Goal: Information Seeking & Learning: Understand process/instructions

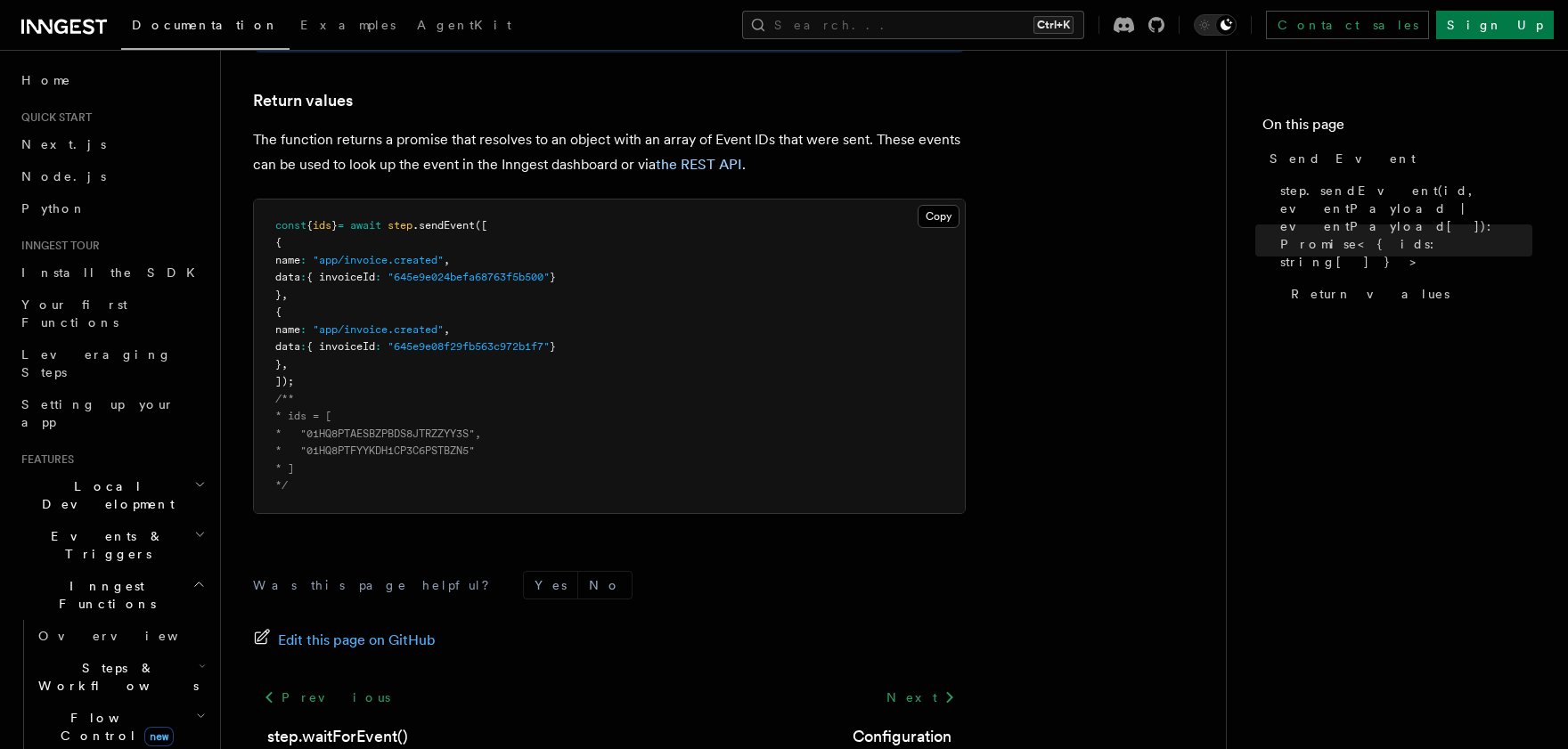
scroll to position [309, 0]
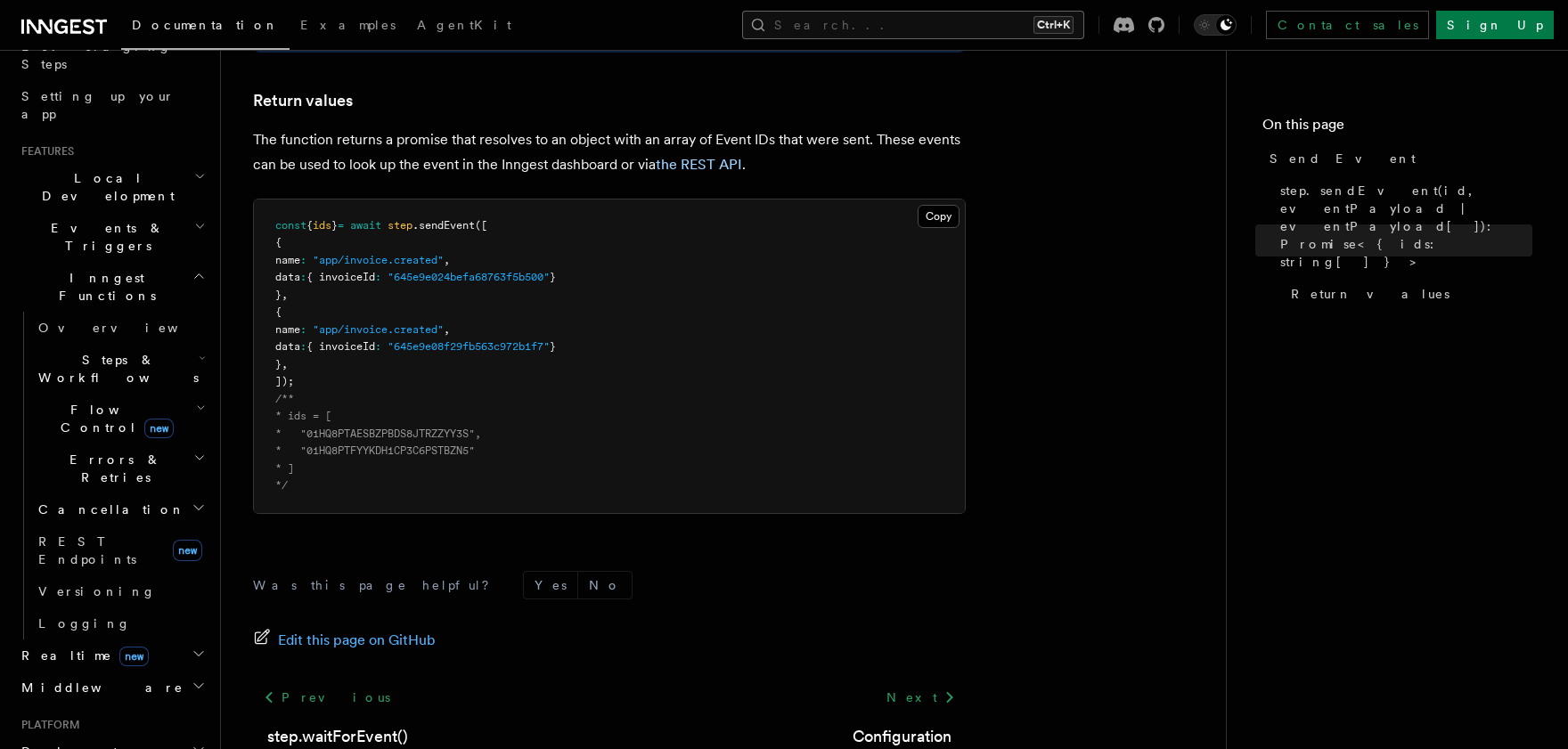
click at [973, 35] on button "Search... Ctrl+K" at bounding box center [914, 24] width 343 height 28
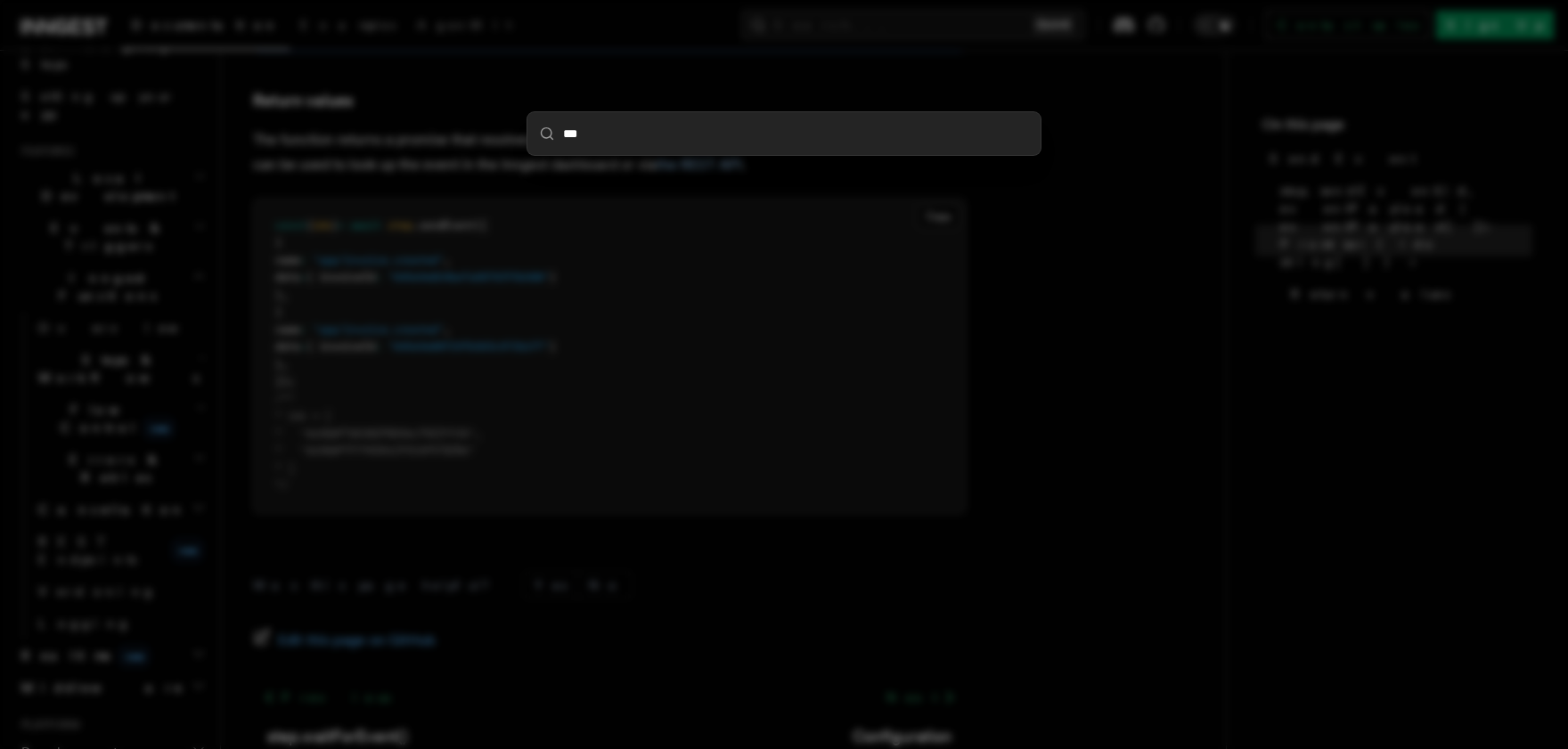
type input "****"
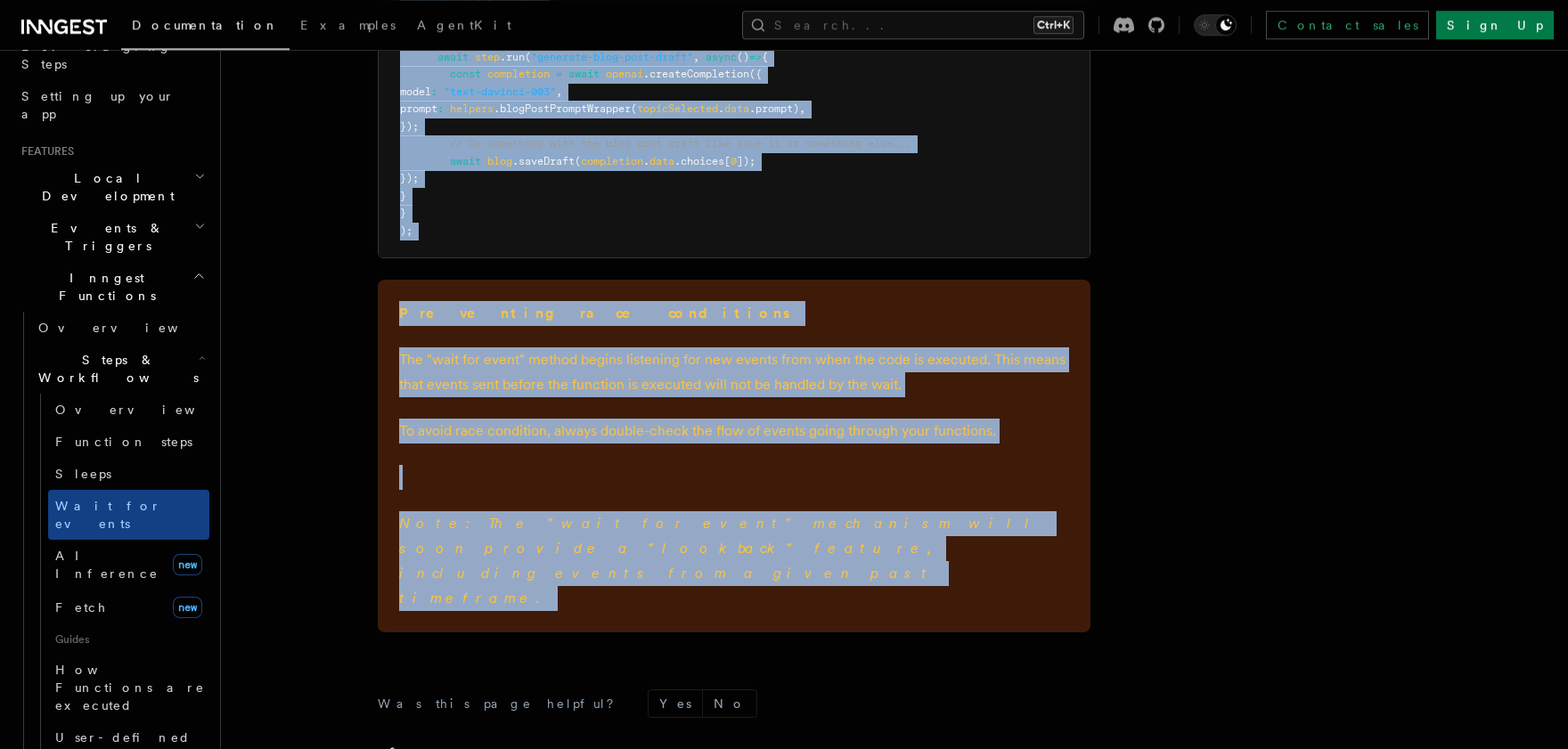
scroll to position [2704, 0]
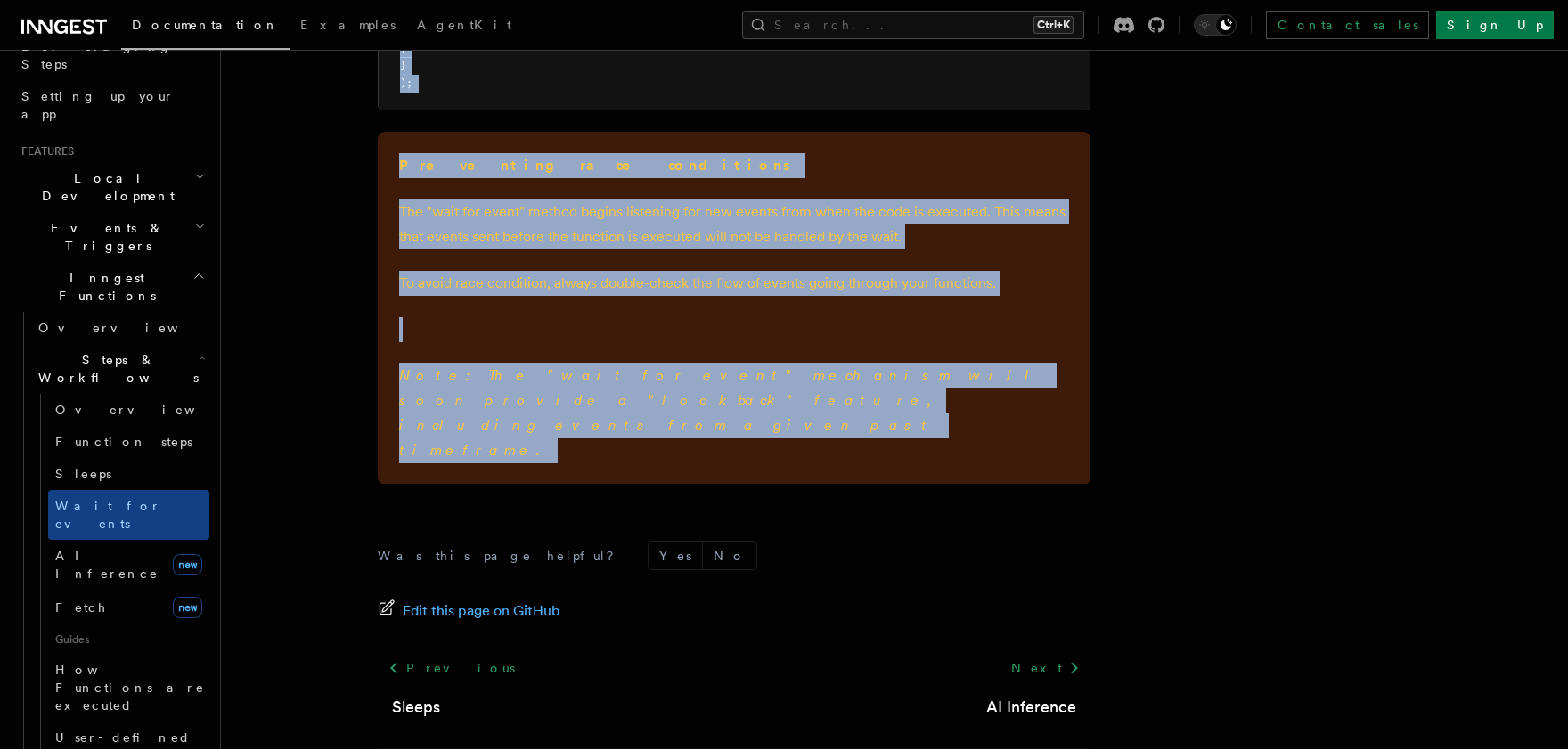
drag, startPoint x: 377, startPoint y: 133, endPoint x: 728, endPoint y: 487, distance: 498.5
click at [956, 33] on button "Search... Ctrl+K" at bounding box center [914, 24] width 343 height 28
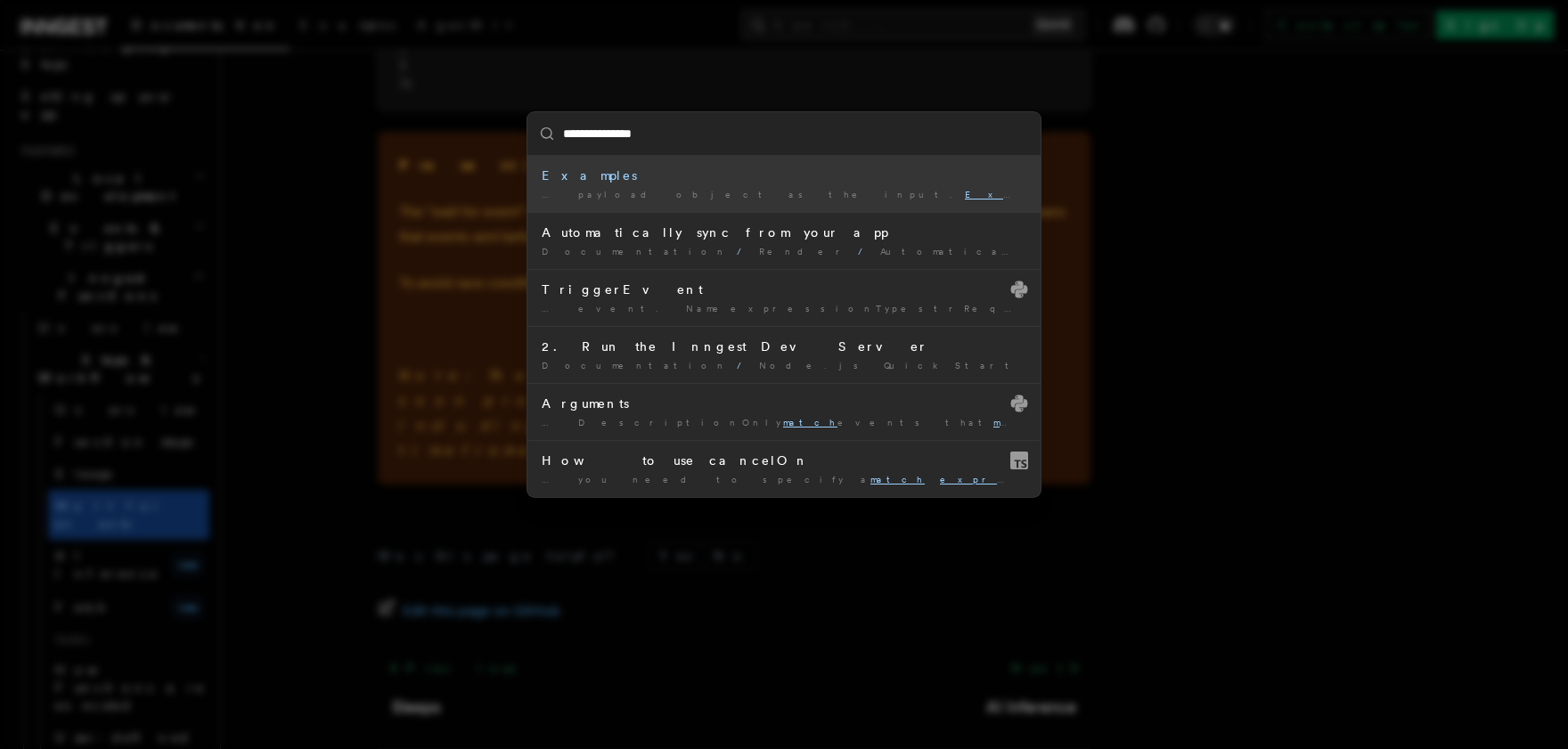
type input "**********"
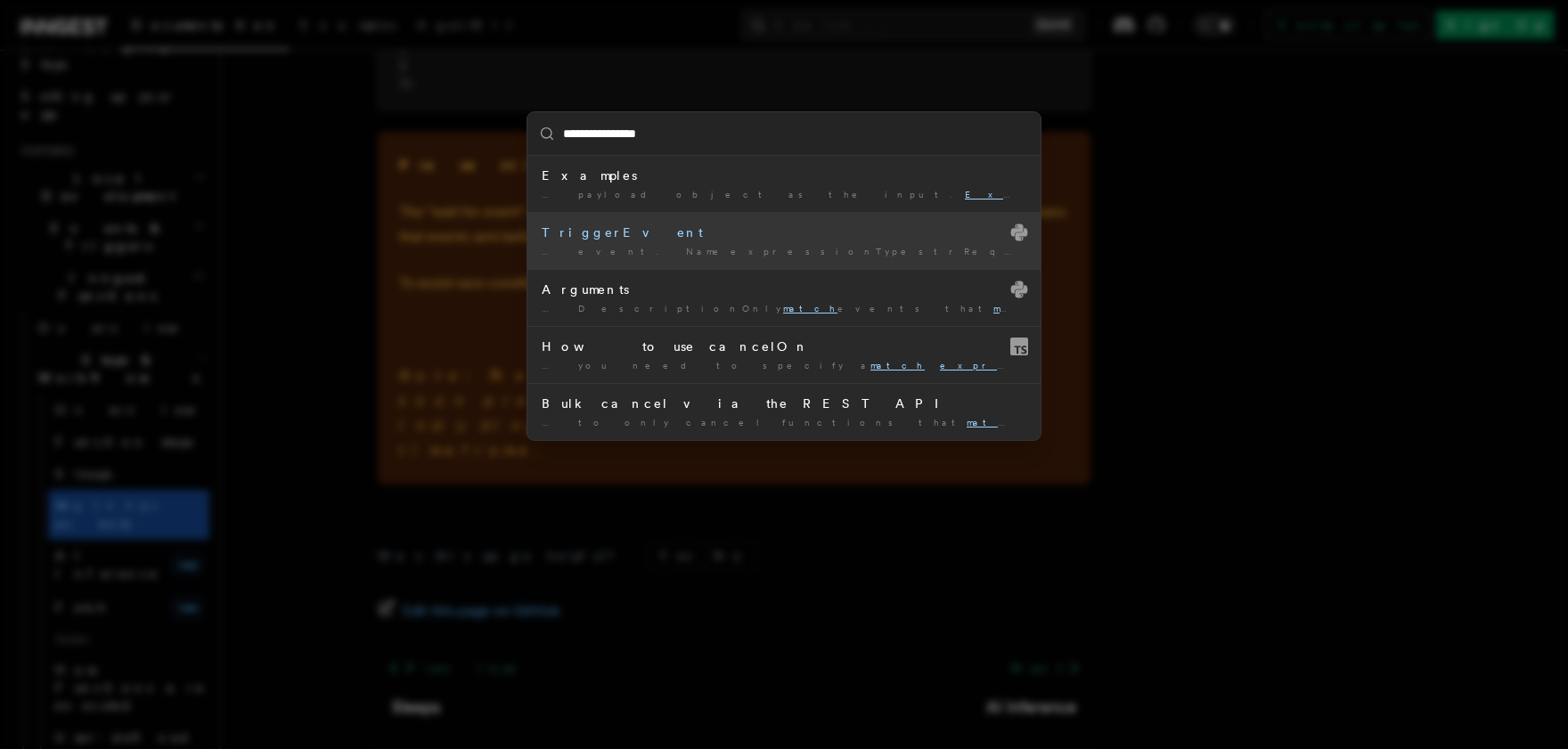
click at [572, 187] on li "Examples … payload object as the input. Expressions that match additional event…" at bounding box center [783, 184] width 513 height 56
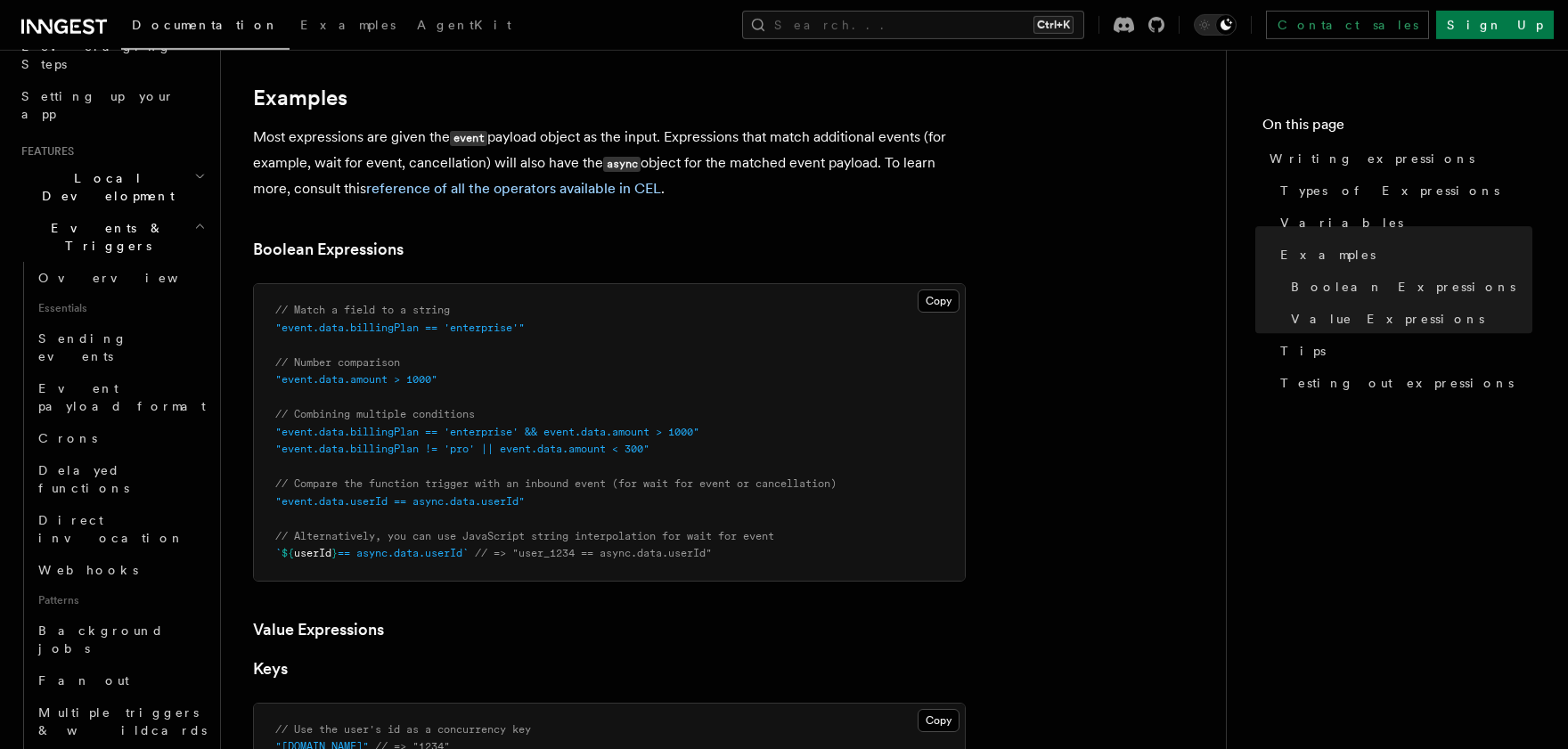
scroll to position [774, 0]
drag, startPoint x: 240, startPoint y: 166, endPoint x: 546, endPoint y: 510, distance: 460.4
click at [651, 677] on div "Features Events & Triggers Writing expressions Expressions are used in a number…" at bounding box center [752, 629] width 1062 height 2808
click at [443, 72] on article "Features Events & Triggers Writing expressions Expressions are used in a number…" at bounding box center [723, 669] width 948 height 2730
drag, startPoint x: 249, startPoint y: 80, endPoint x: 554, endPoint y: 681, distance: 674.0
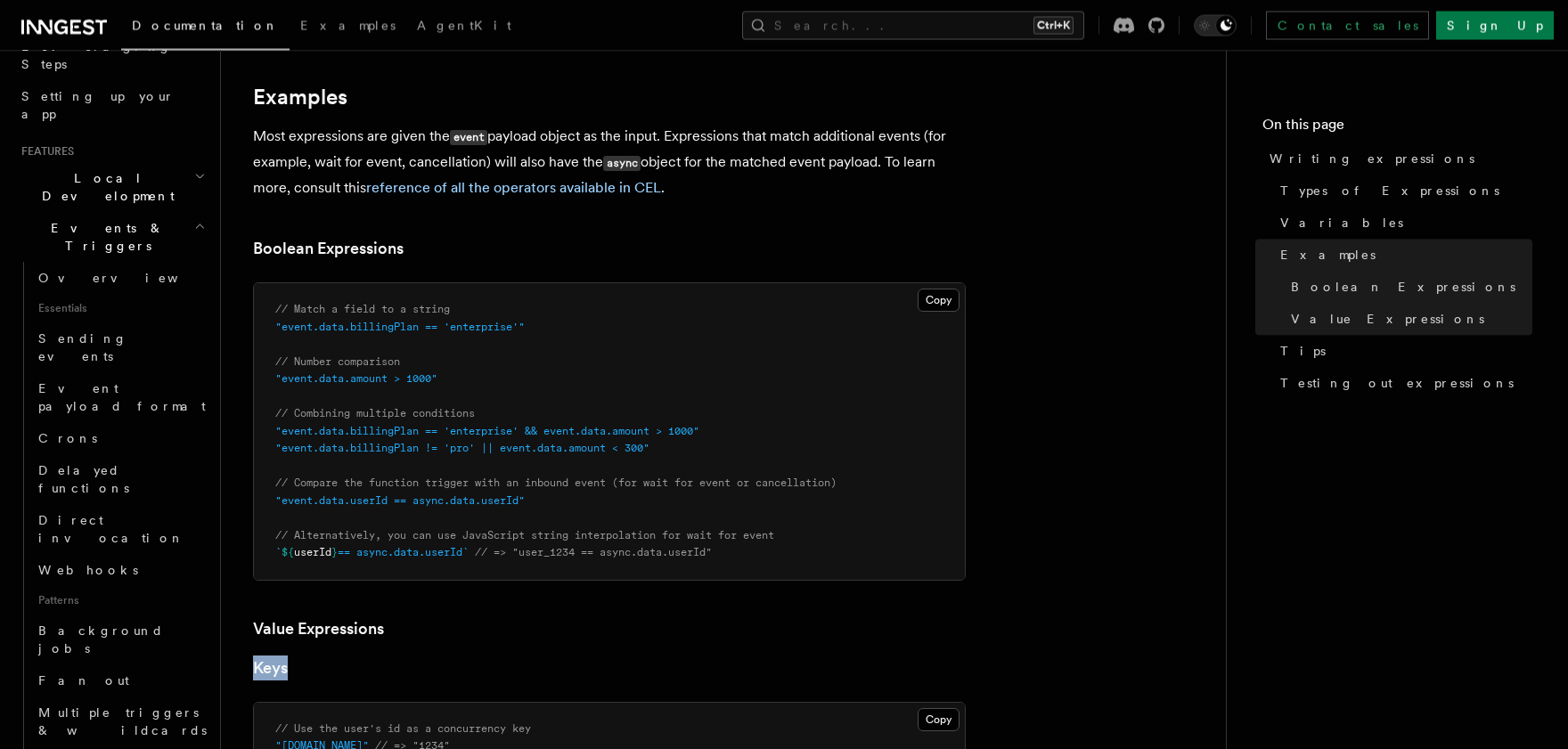
click at [554, 681] on div "Features Events & Triggers Writing expressions Expressions are used in a number…" at bounding box center [752, 629] width 1062 height 2808
copy link "Keys"
click at [1025, 470] on article "Features Events & Triggers Writing expressions Expressions are used in a number…" at bounding box center [723, 669] width 948 height 2730
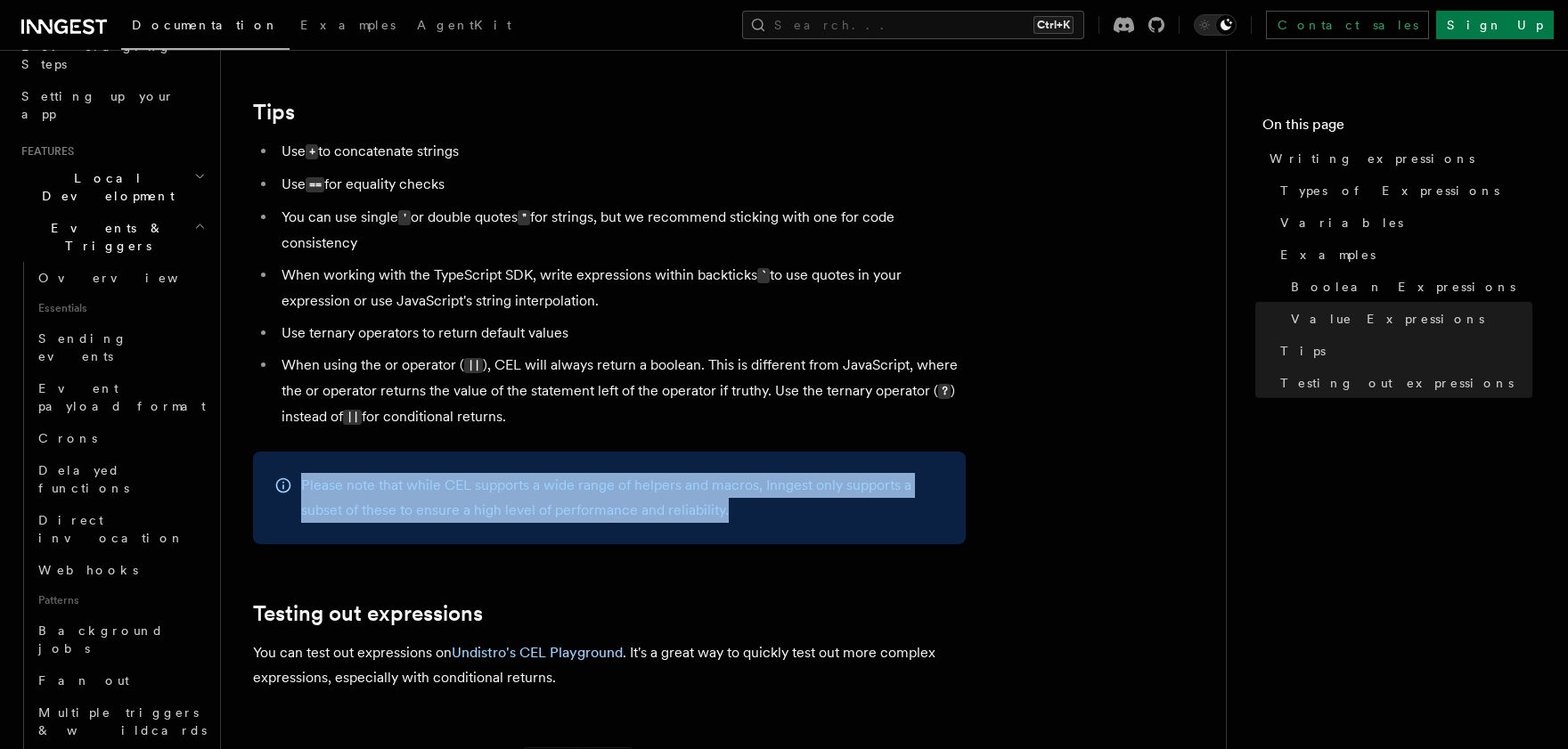
scroll to position [2063, 0]
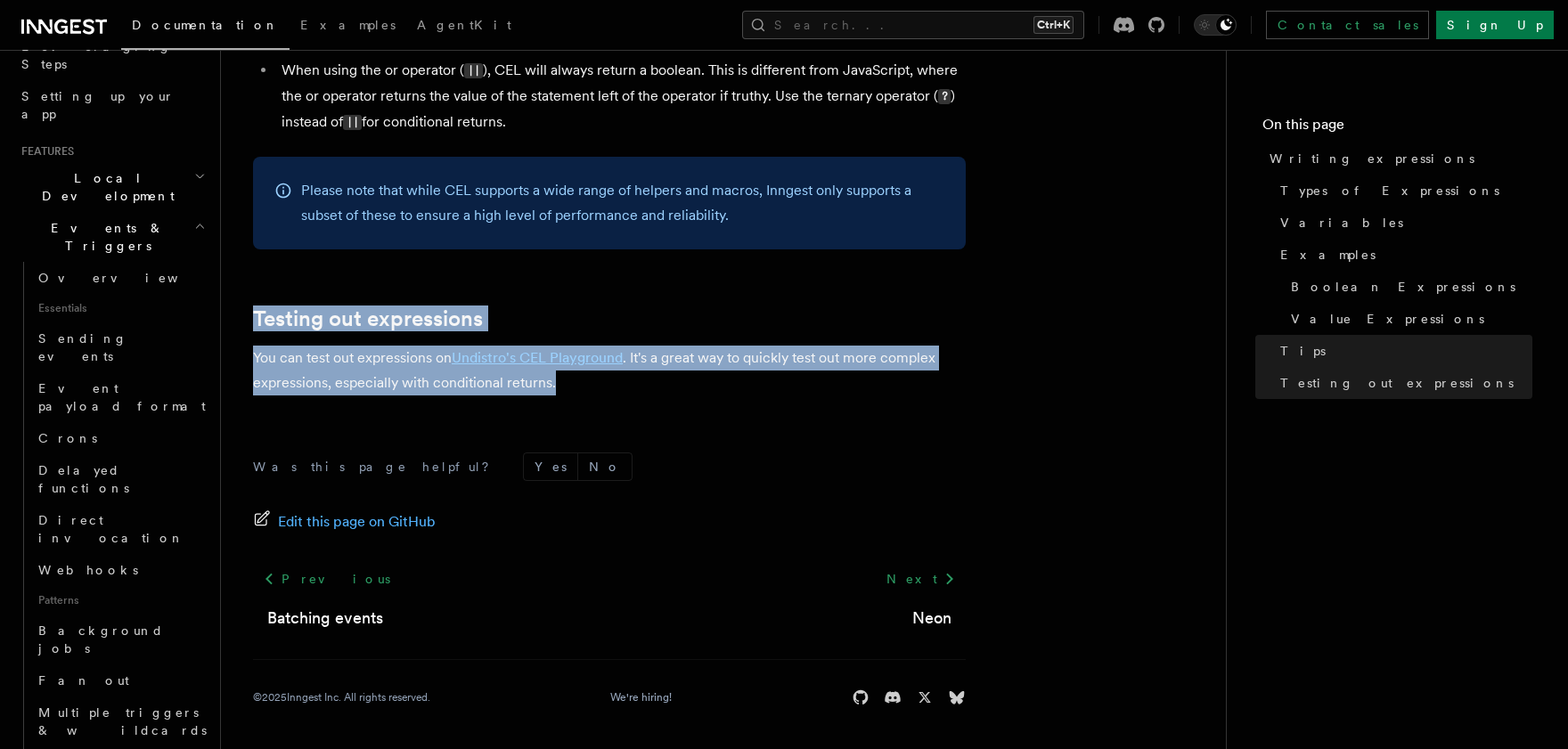
drag, startPoint x: 262, startPoint y: 119, endPoint x: 613, endPoint y: 435, distance: 472.3
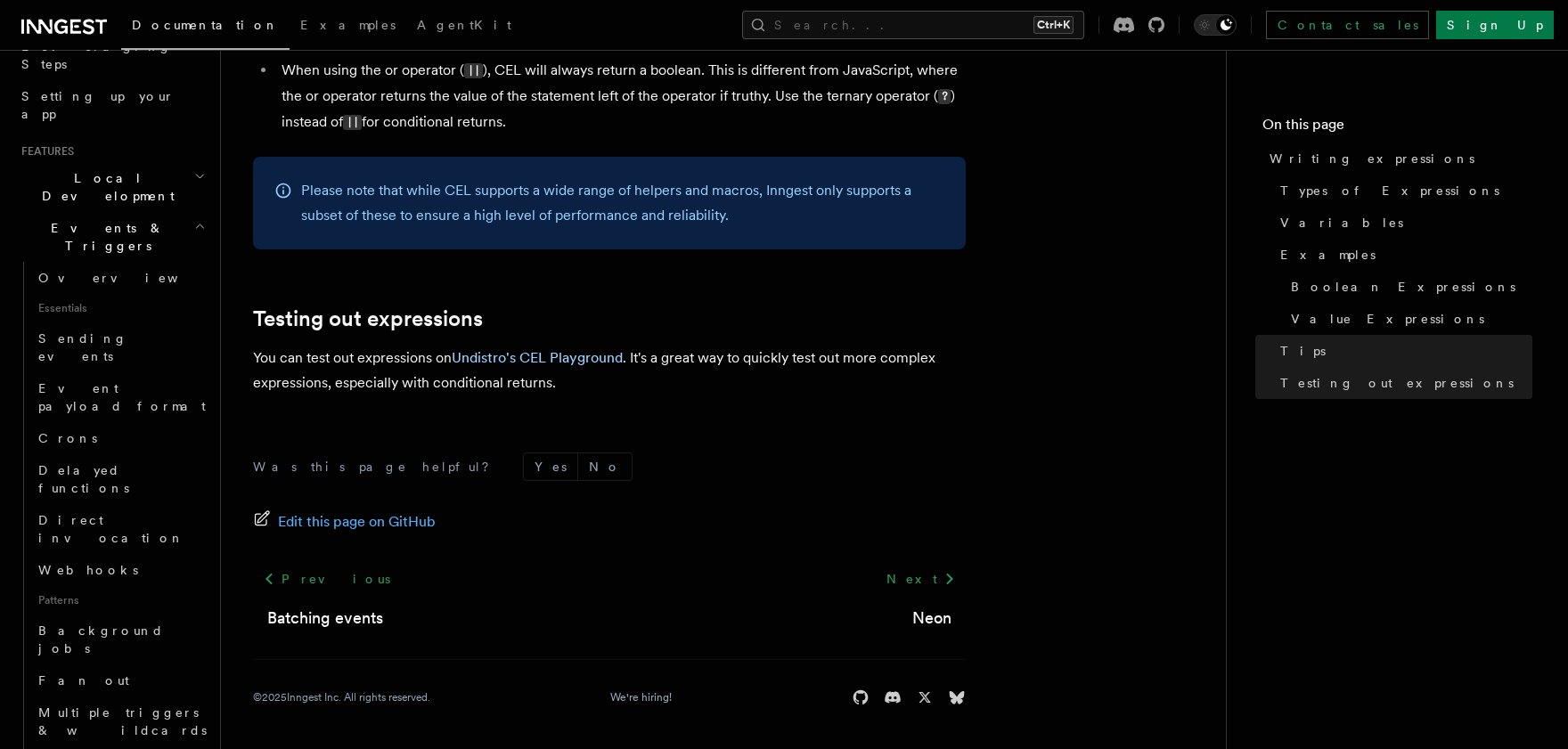
click at [737, 448] on div "Was this page helpful? Yes No Edit this page on GitHub Previous Batching events…" at bounding box center [609, 582] width 712 height 332
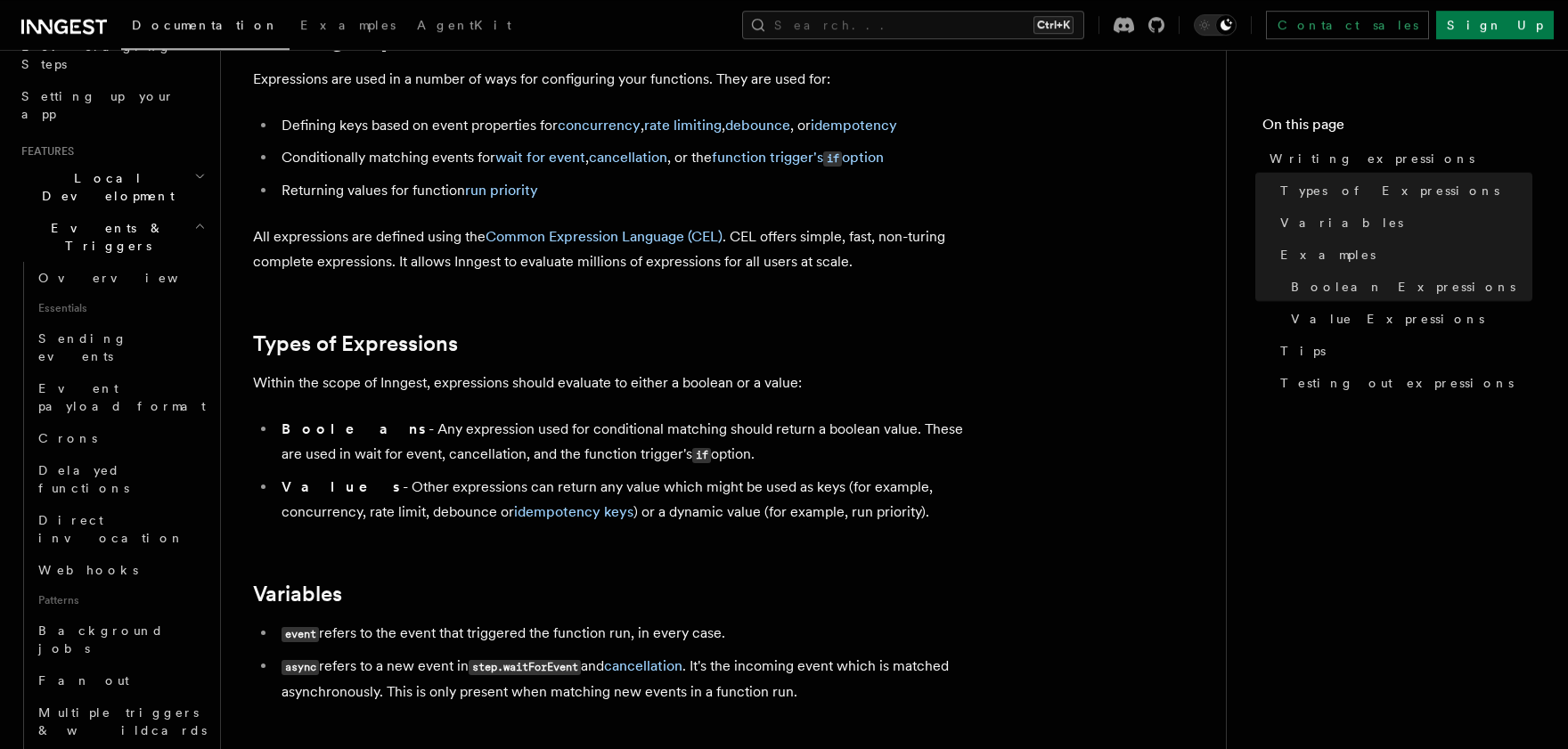
scroll to position [0, 0]
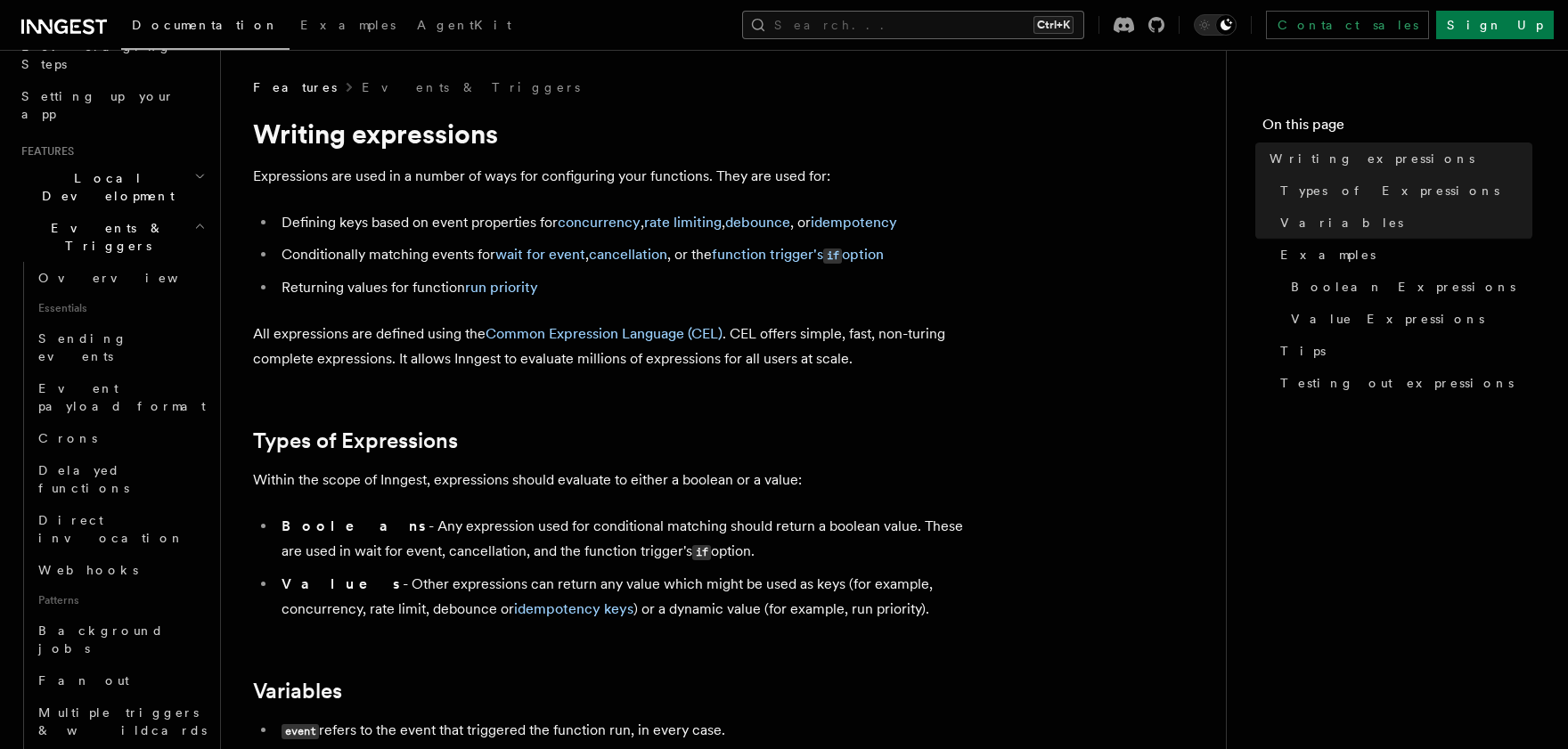
click at [940, 25] on button "Search... Ctrl+K" at bounding box center [914, 24] width 343 height 28
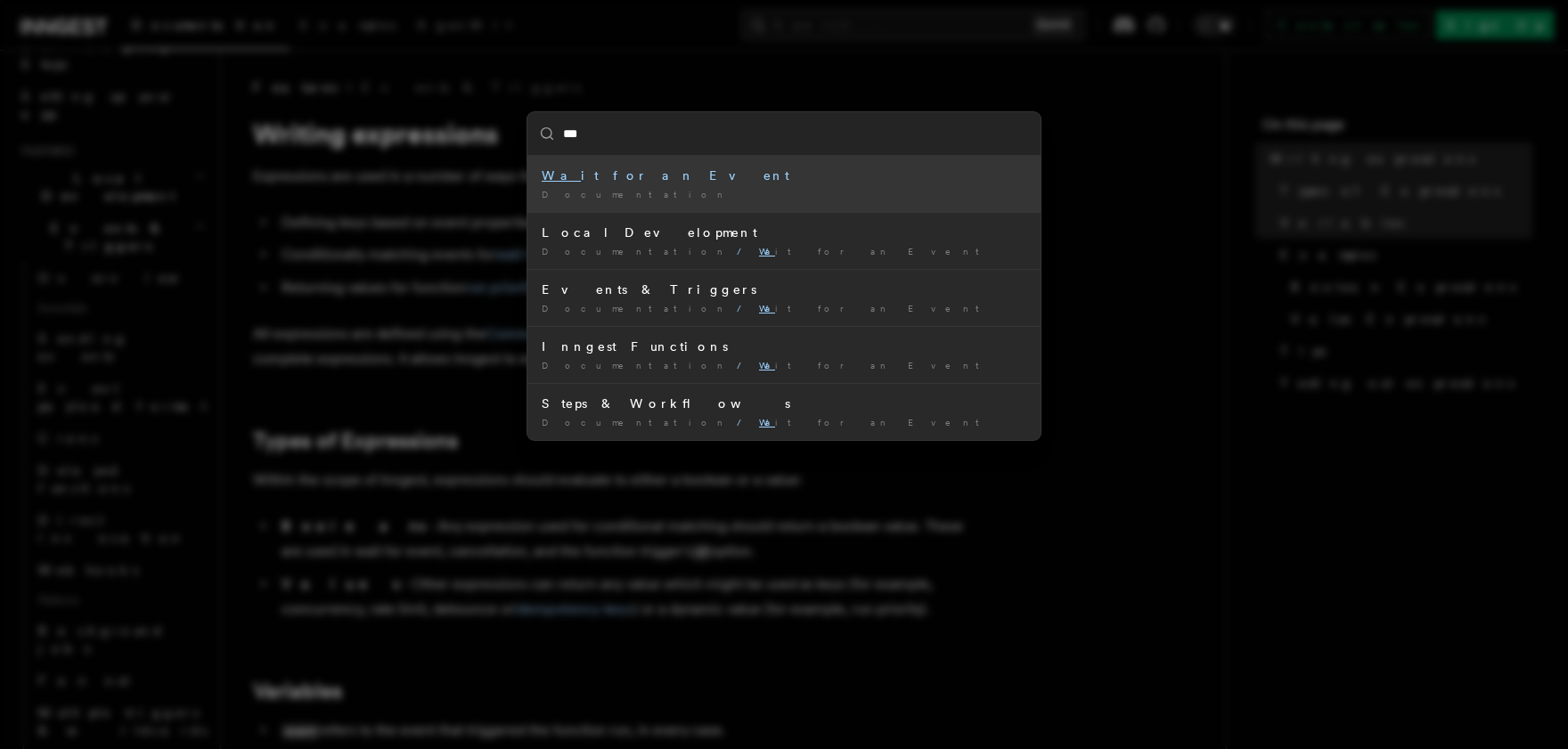
type input "****"
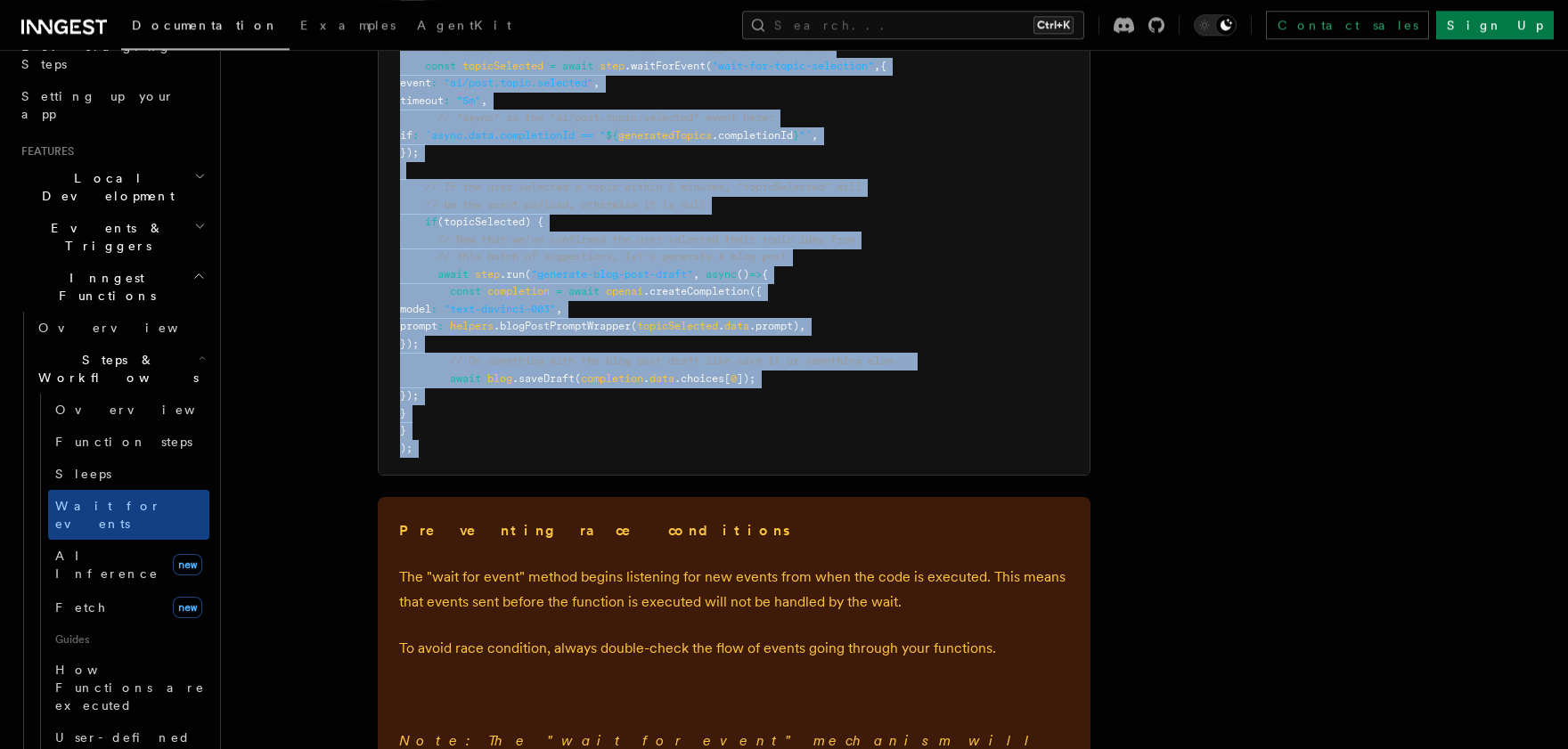
scroll to position [2587, 0]
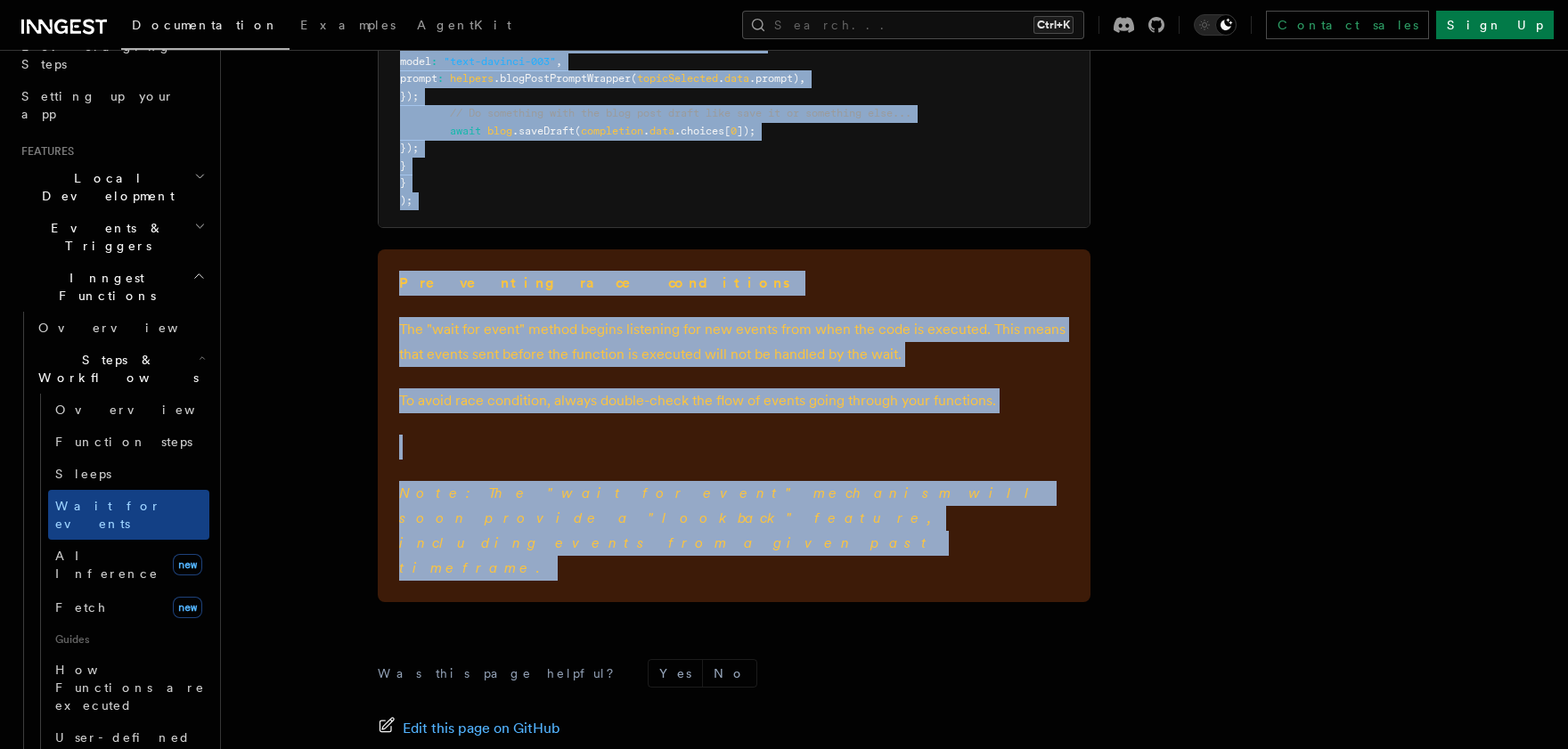
drag, startPoint x: 377, startPoint y: 118, endPoint x: 680, endPoint y: 542, distance: 521.1
copy article "export default inngest .createFunction ( { id : "generate-blog-post-with-ai" } …"
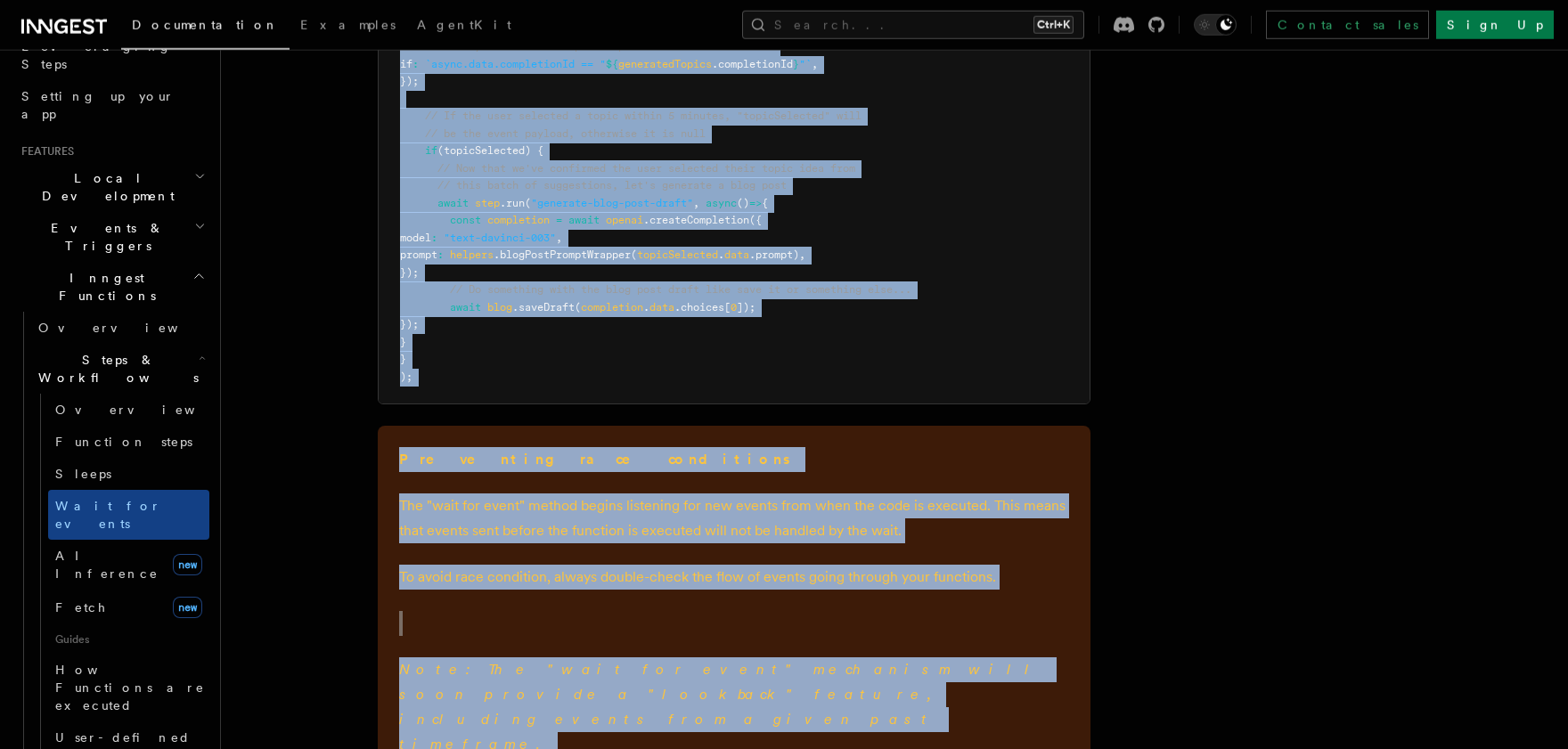
scroll to position [2116, 0]
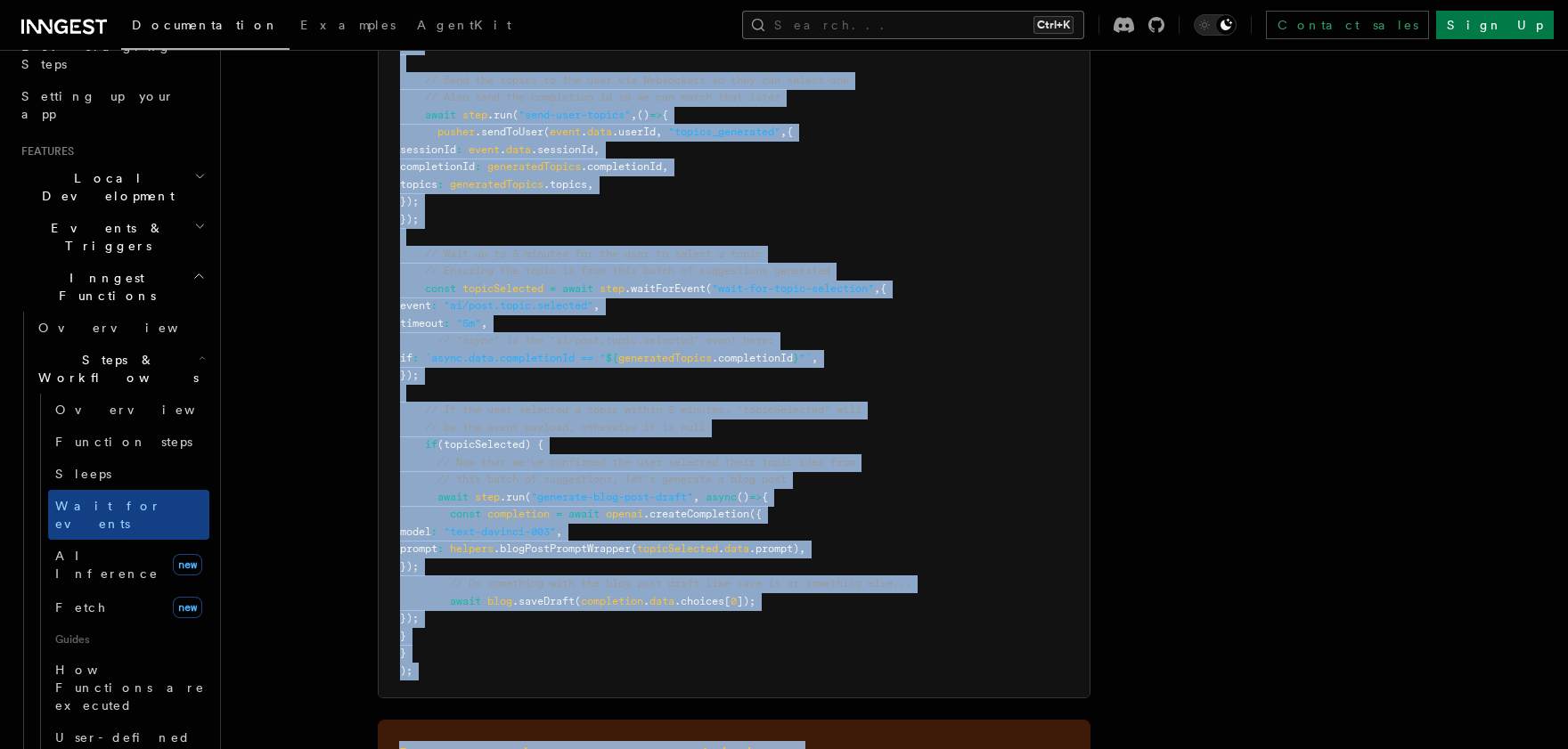
click at [963, 24] on button "Search... Ctrl+K" at bounding box center [914, 24] width 343 height 28
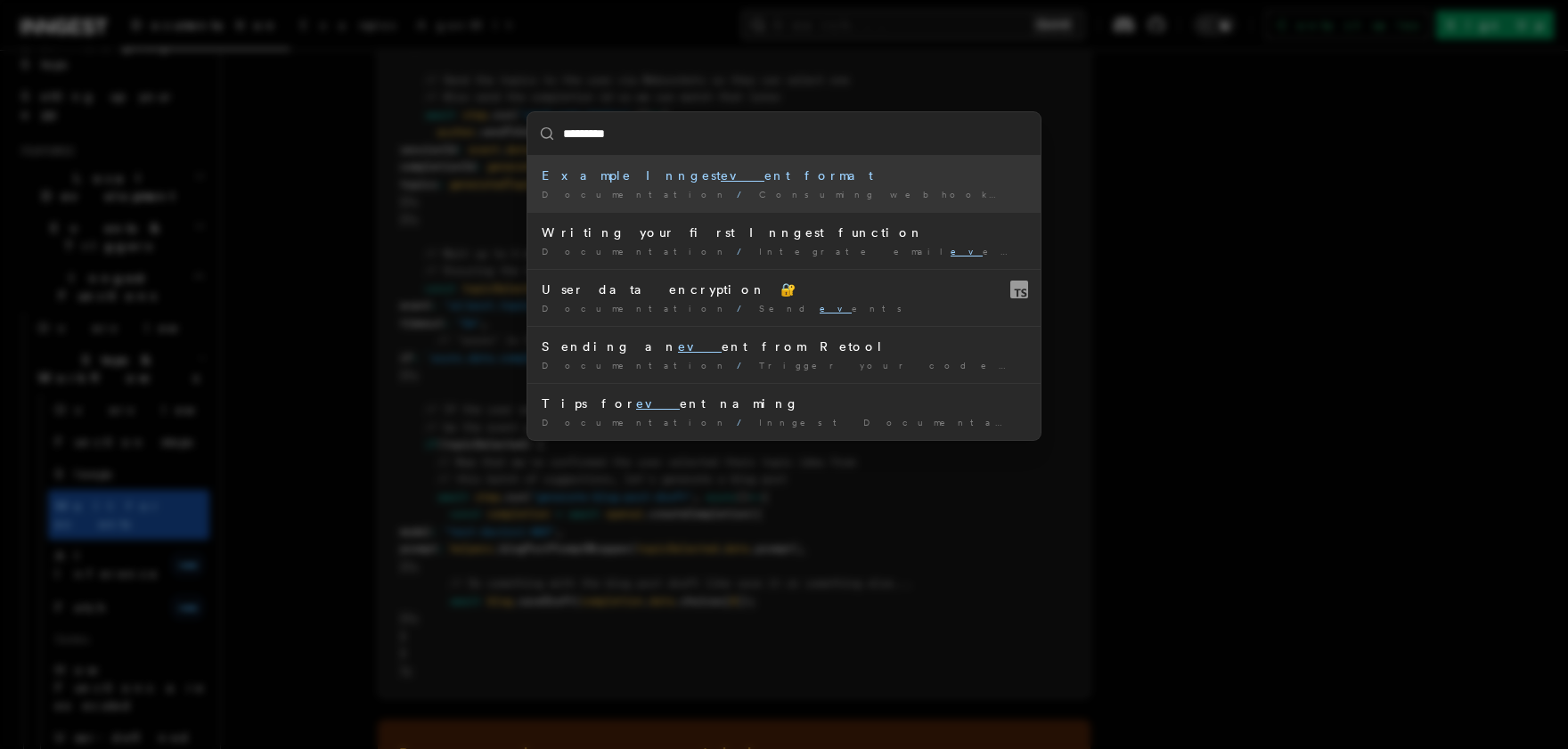
type input "**********"
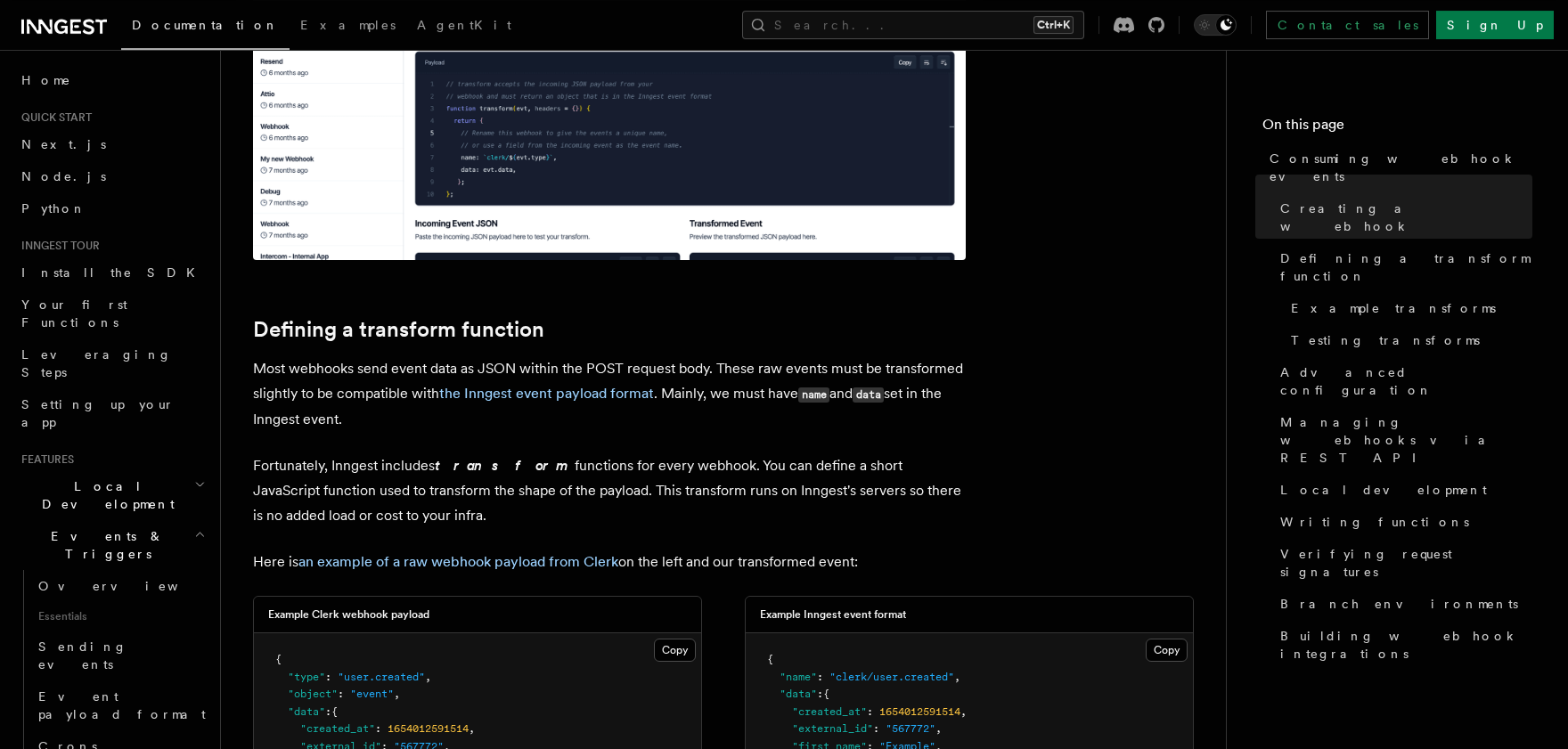
scroll to position [832, 0]
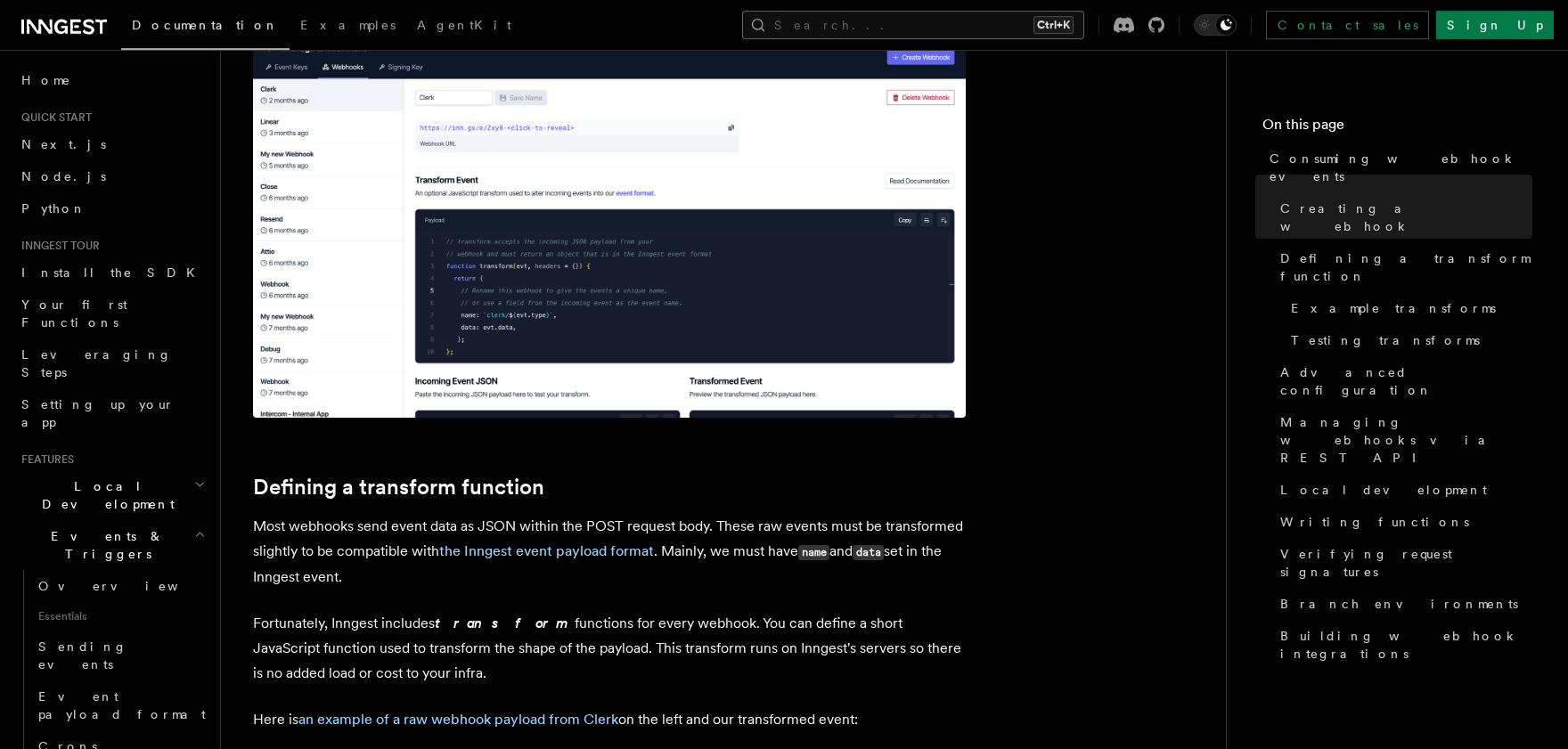
click at [984, 23] on button "Search... Ctrl+K" at bounding box center [914, 24] width 343 height 28
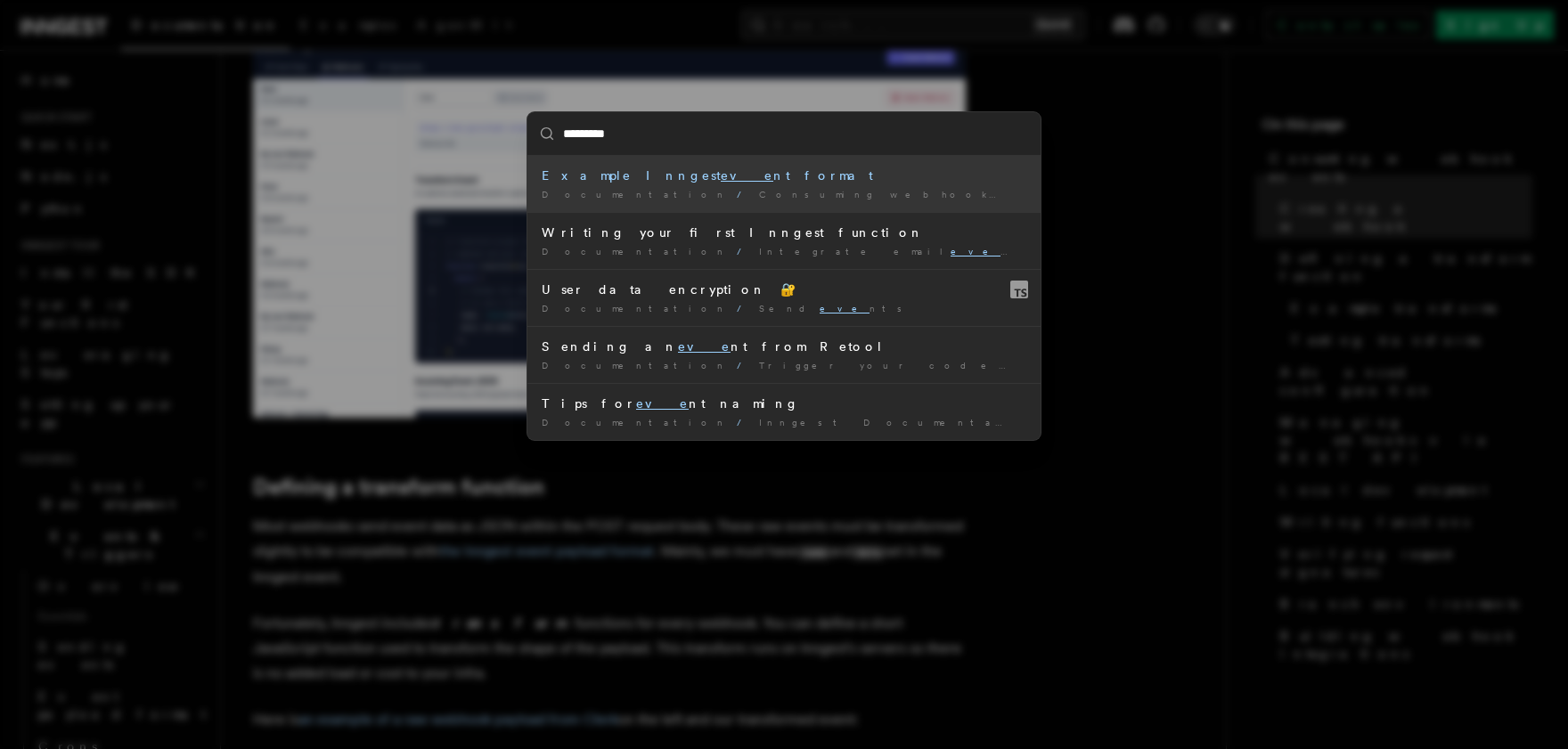
type input "**********"
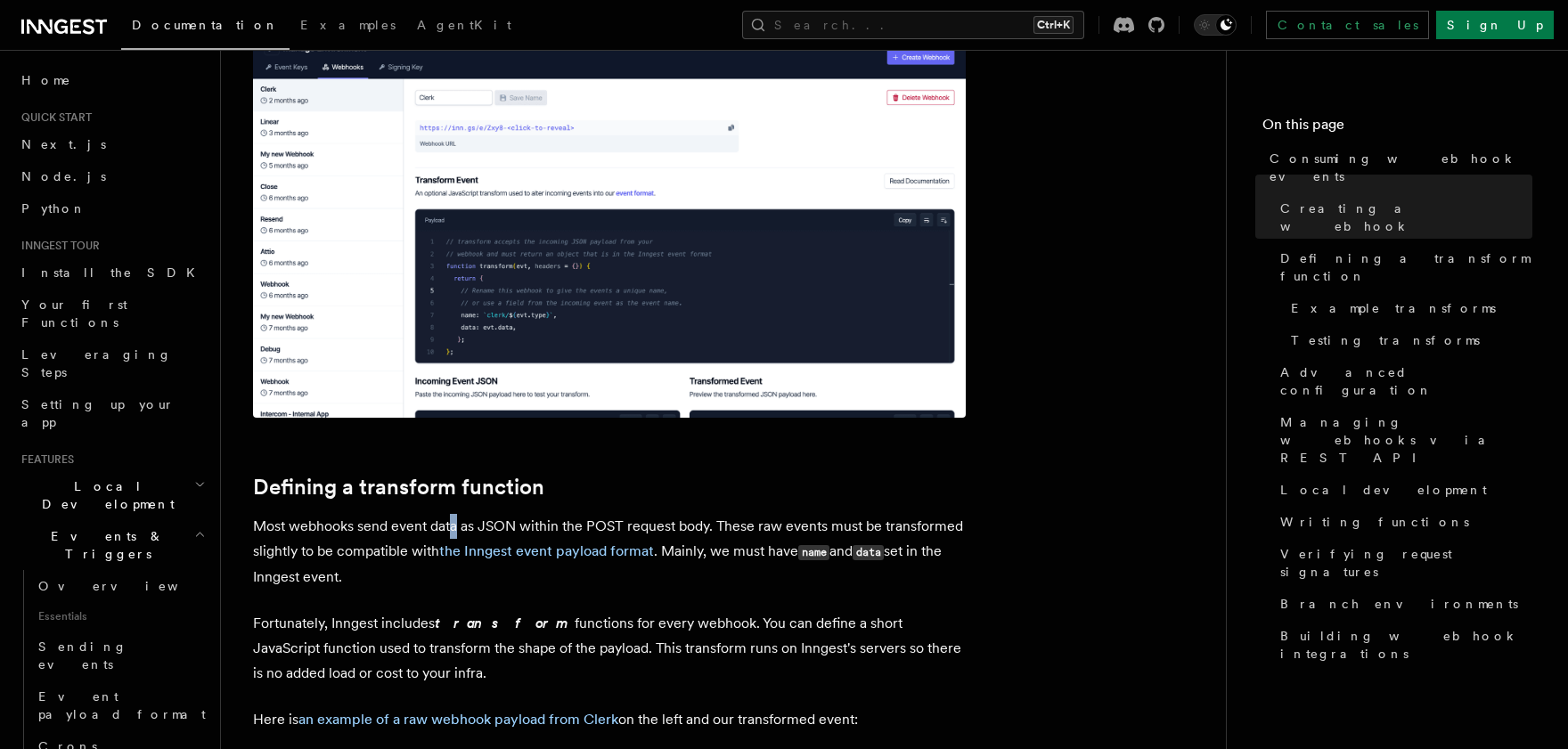
click at [456, 530] on p "Most webhooks send event data as JSON within the POST request body. These raw e…" at bounding box center [609, 551] width 712 height 75
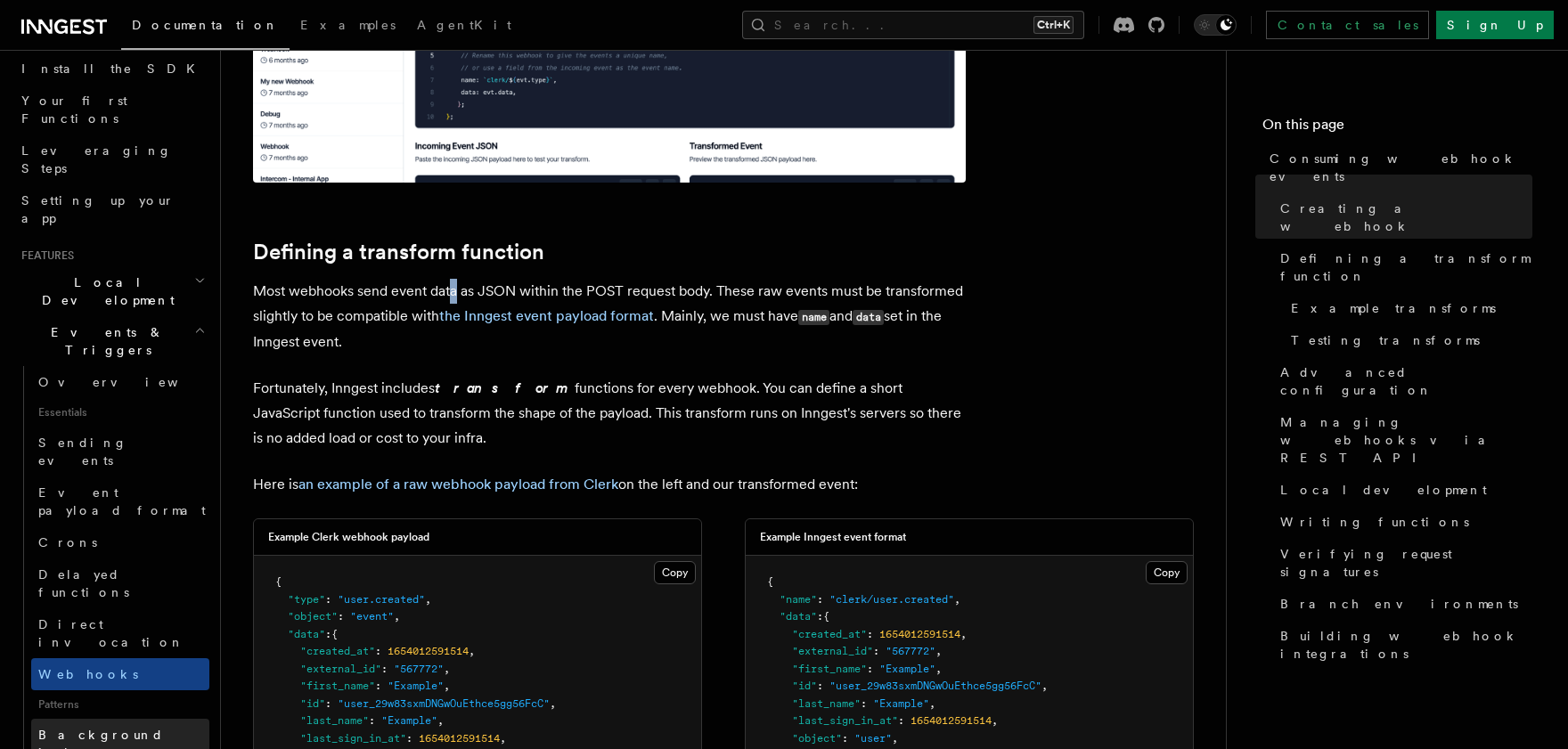
scroll to position [206, 0]
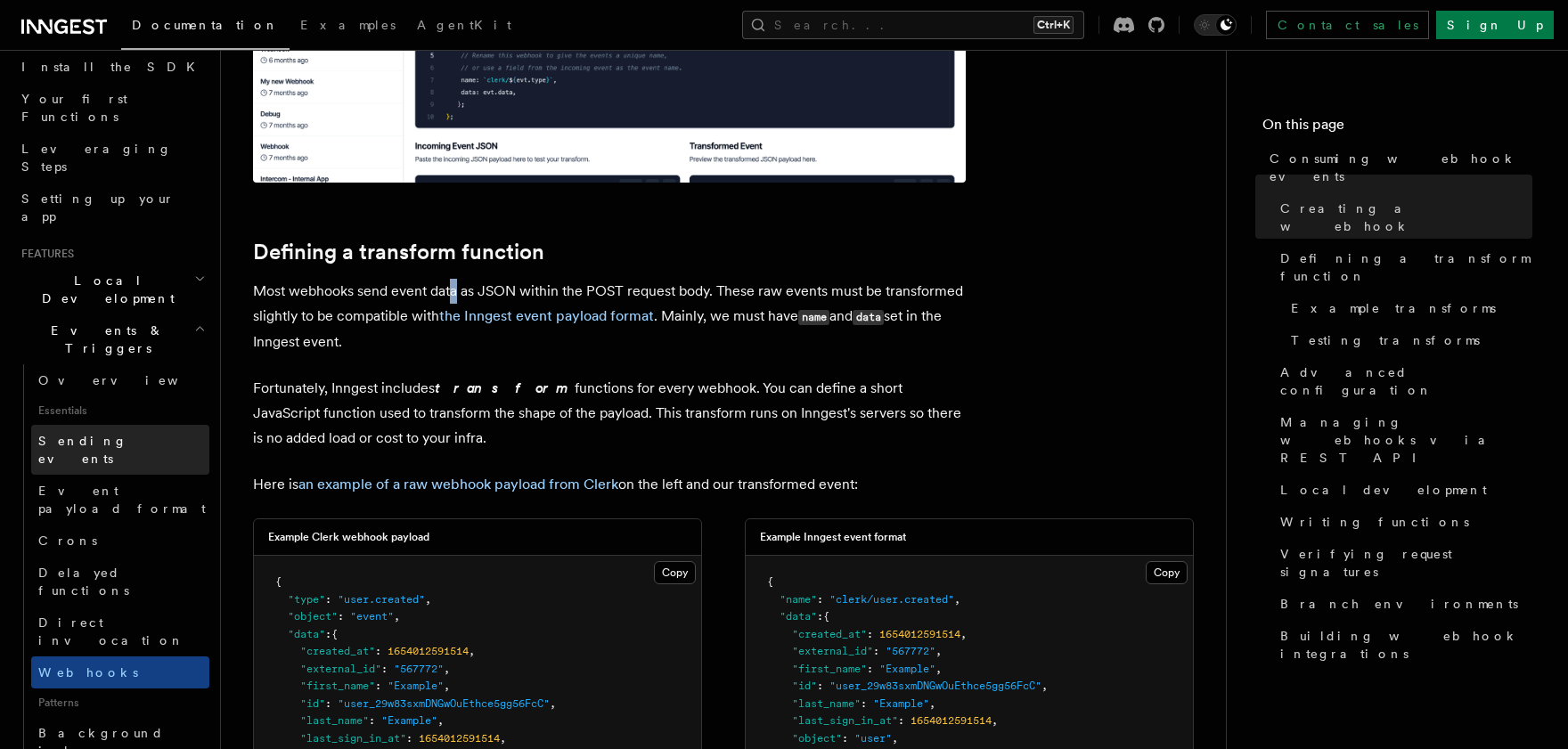
click at [115, 425] on link "Sending events" at bounding box center [120, 450] width 178 height 50
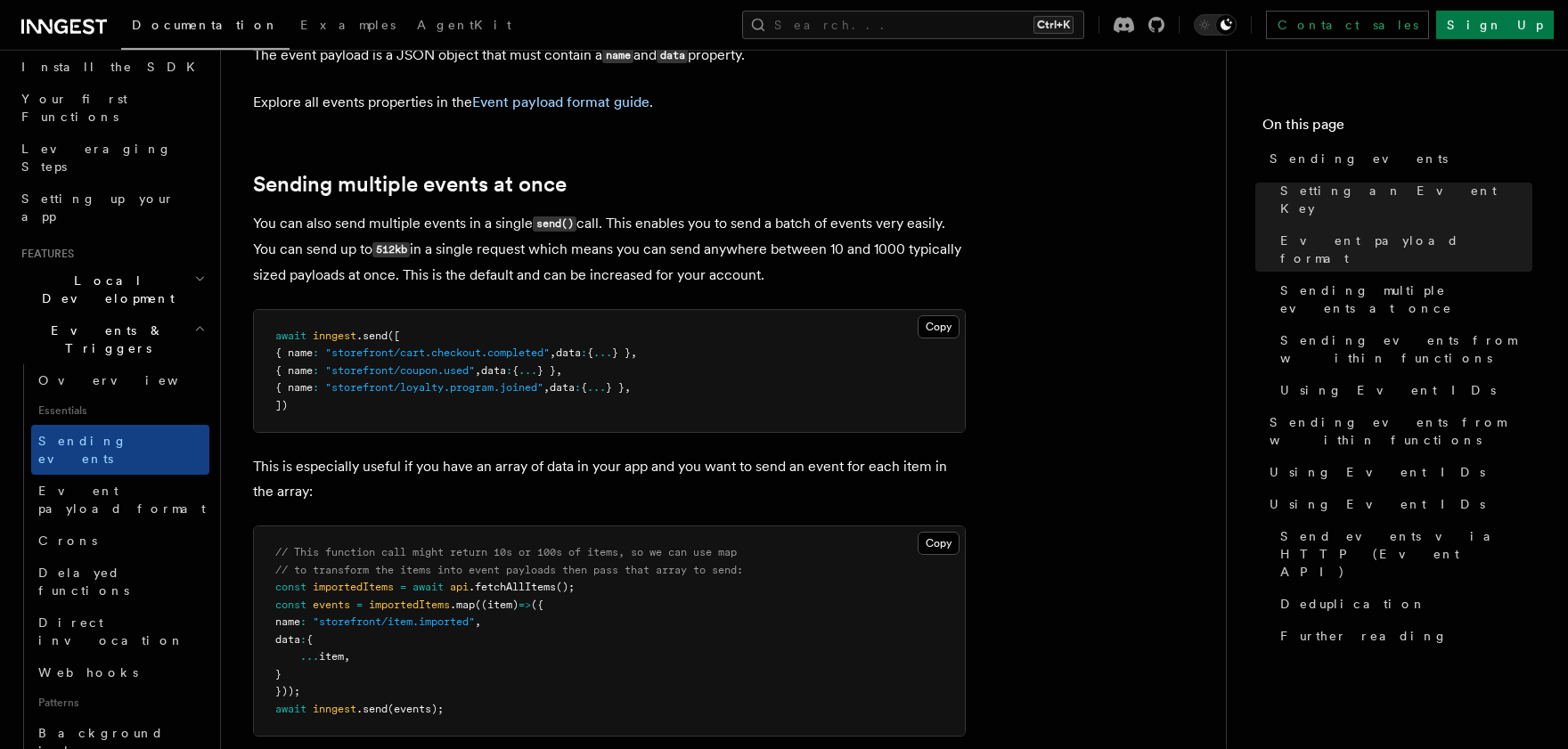
scroll to position [2116, 0]
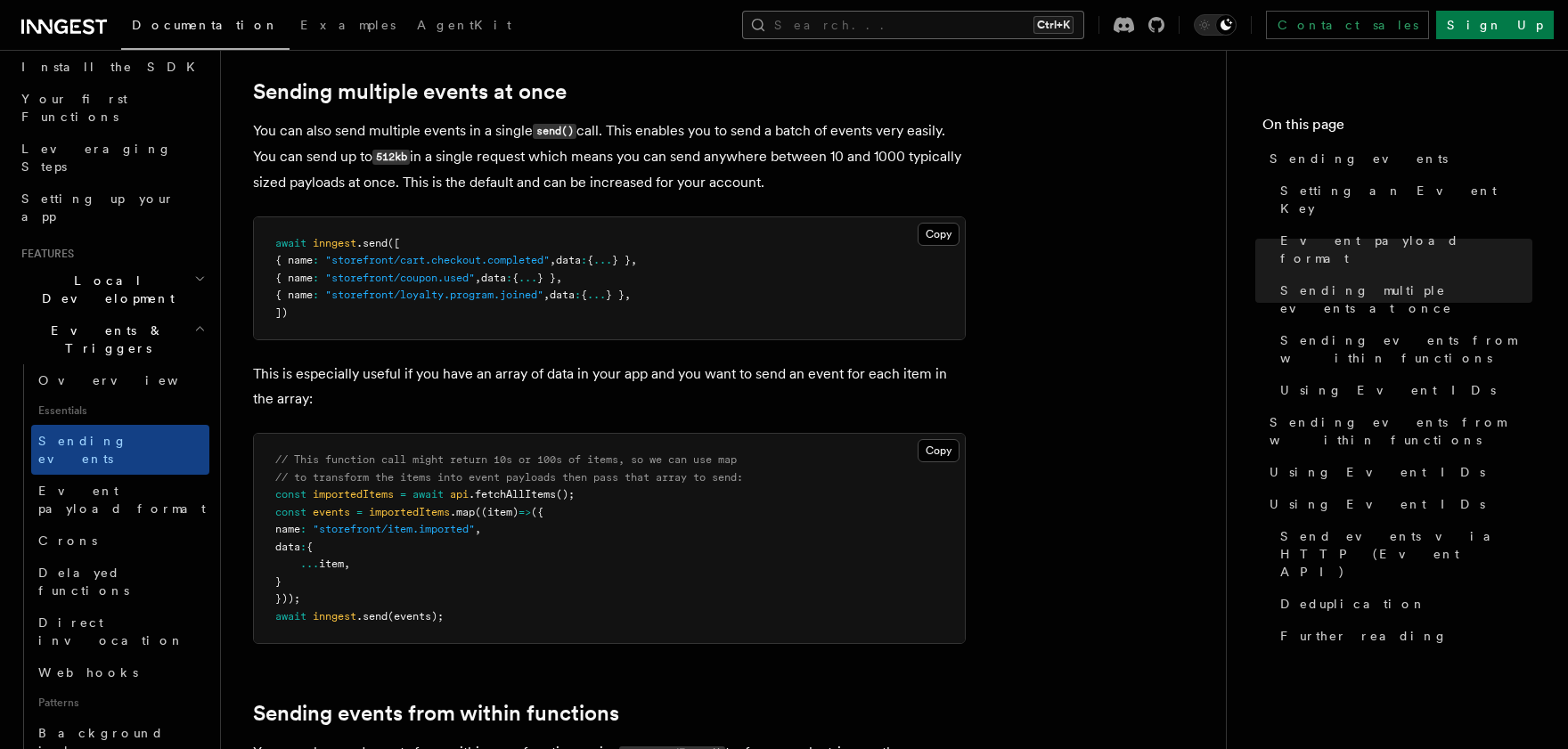
click at [942, 24] on button "Search... Ctrl+K" at bounding box center [914, 24] width 343 height 28
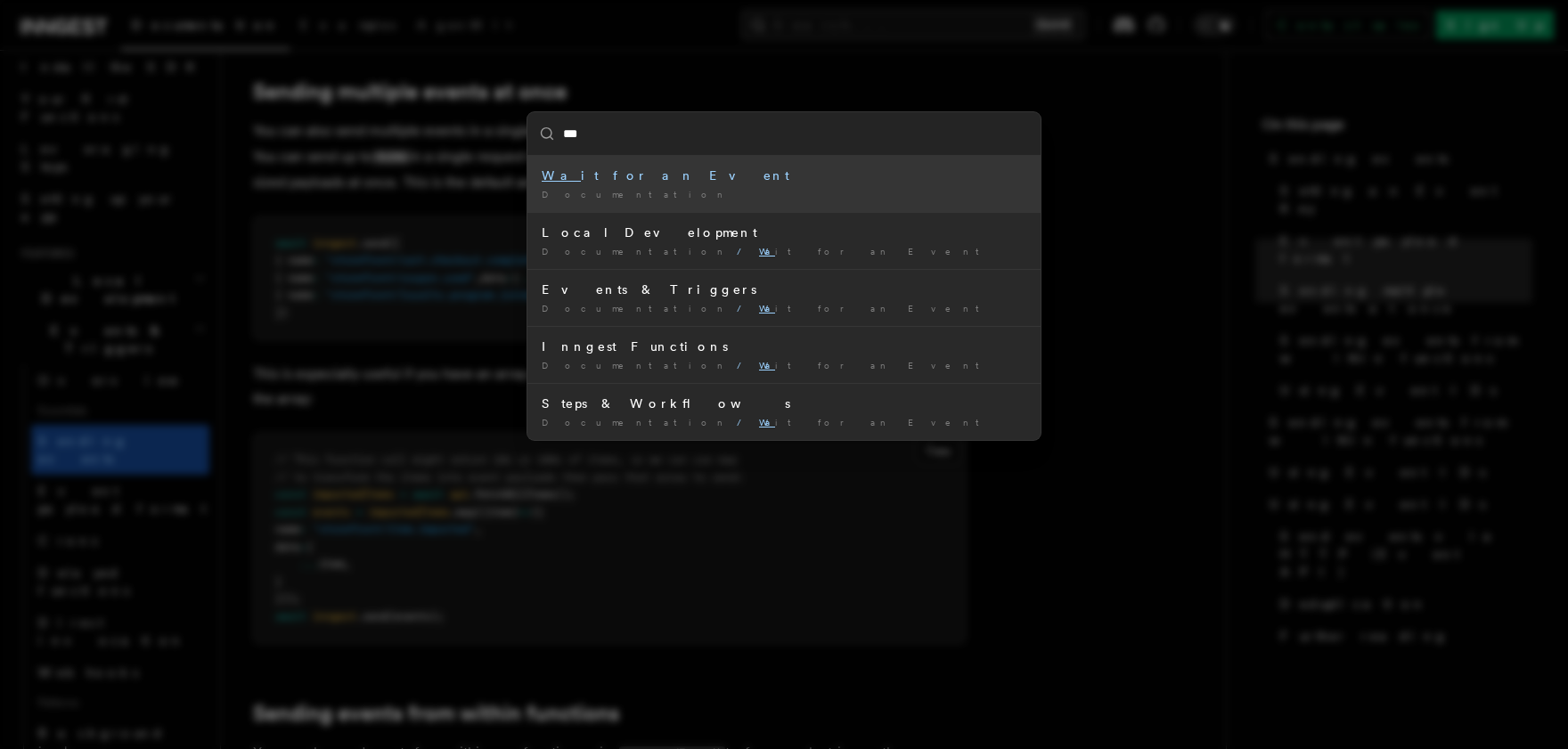
type input "****"
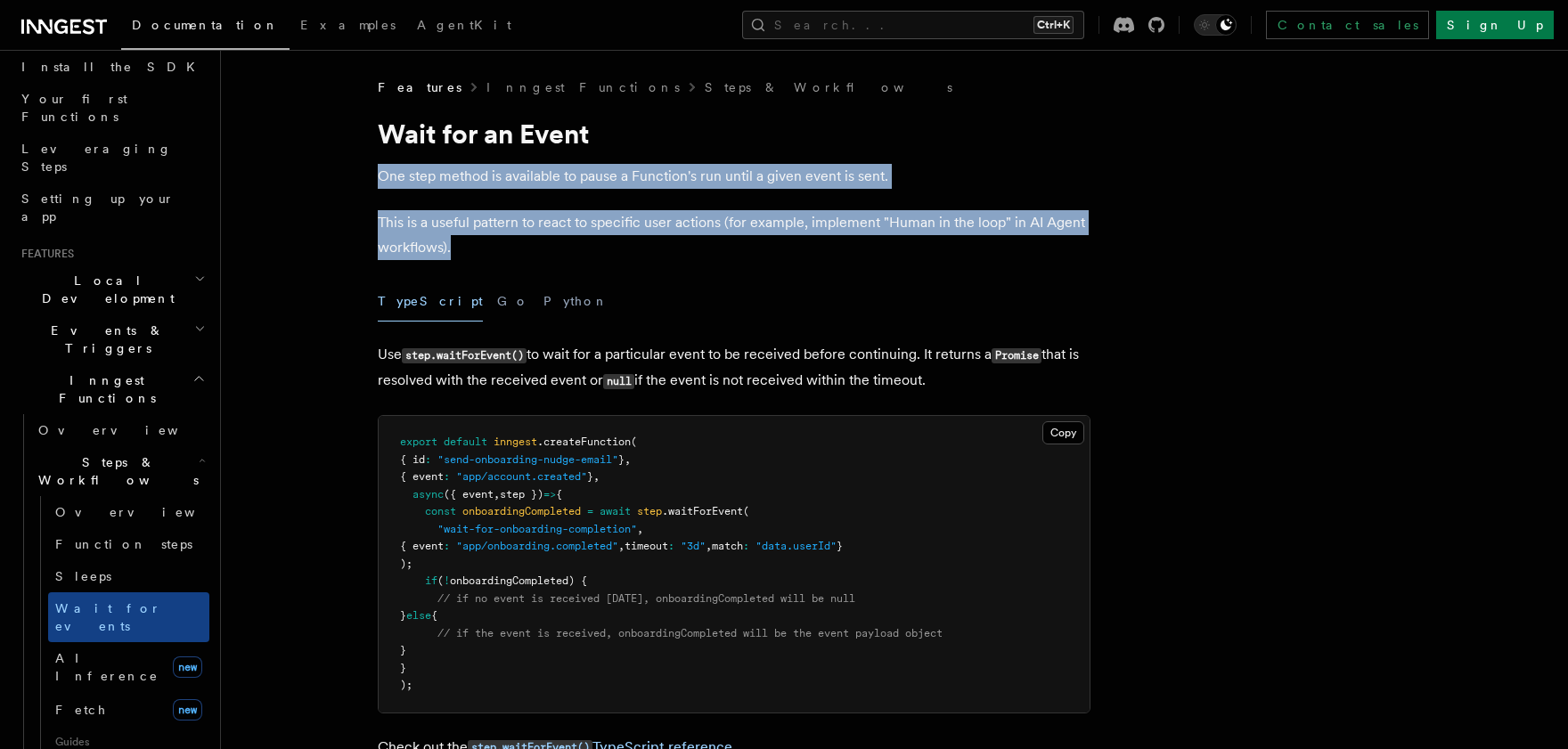
drag, startPoint x: 361, startPoint y: 152, endPoint x: 509, endPoint y: 240, distance: 172.2
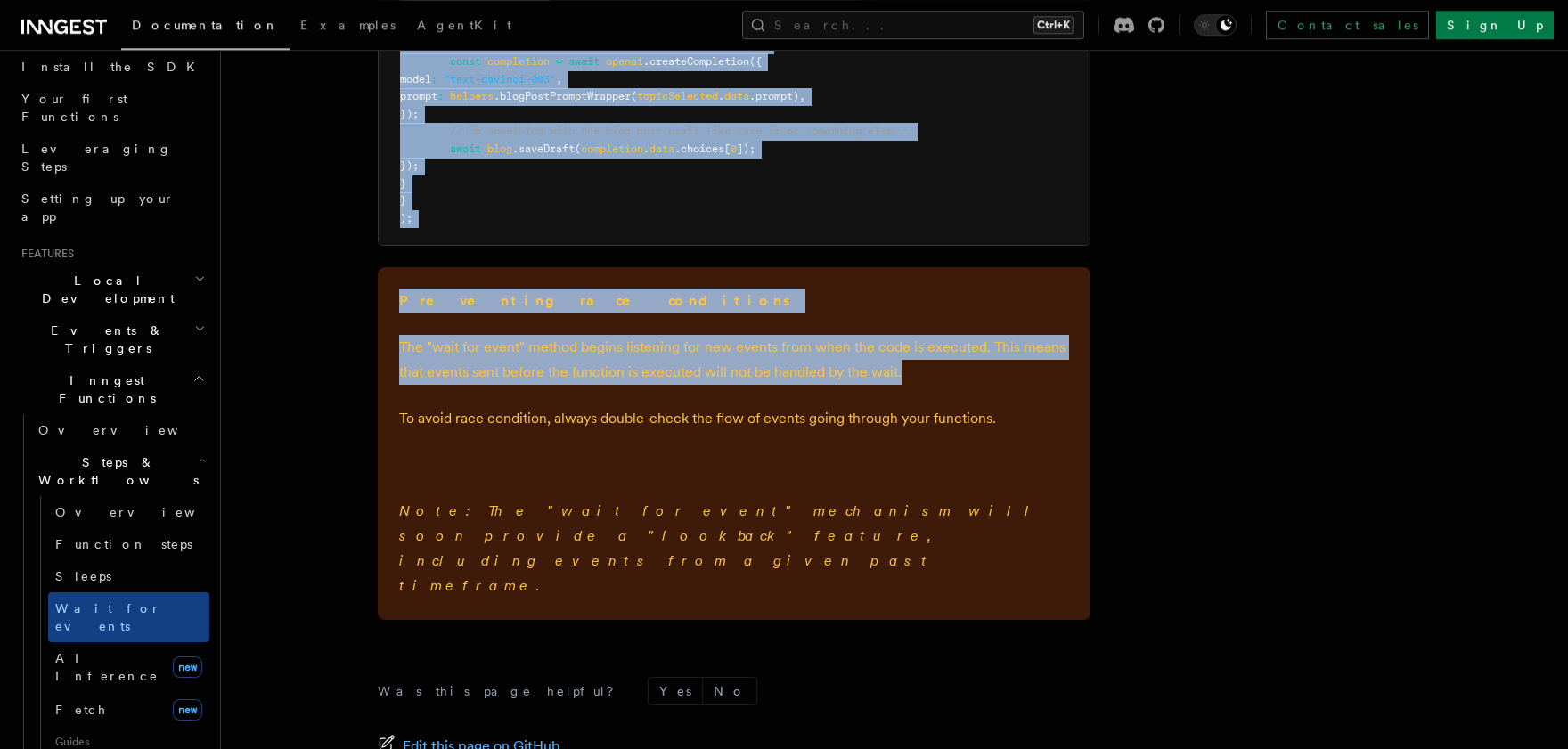
scroll to position [2737, 0]
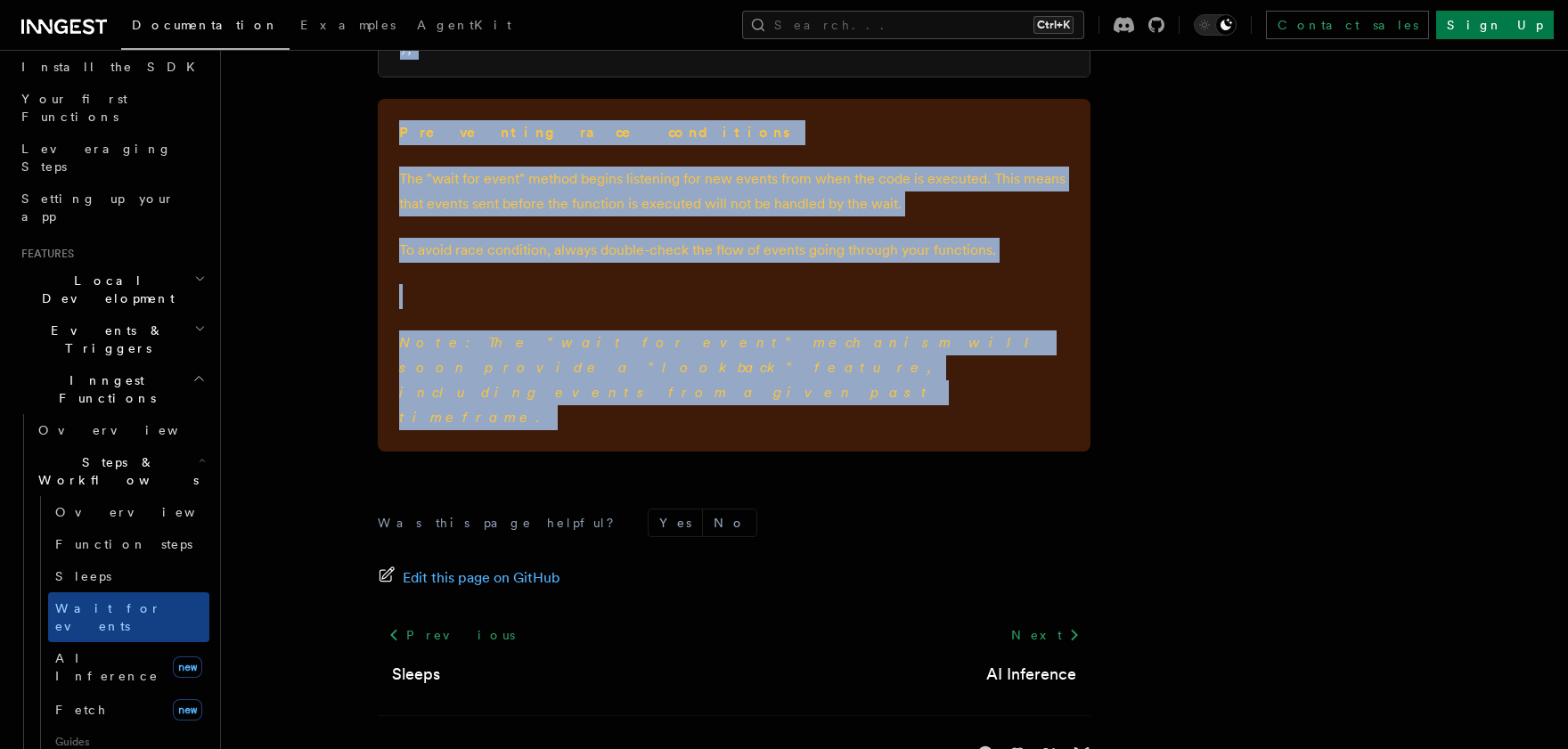
drag, startPoint x: 348, startPoint y: 105, endPoint x: 769, endPoint y: 456, distance: 548.1
copy article "export default inngest .createFunction ( { id : "generate-blog-post-with-ai" } …"
